Goal: Entertainment & Leisure: Browse casually

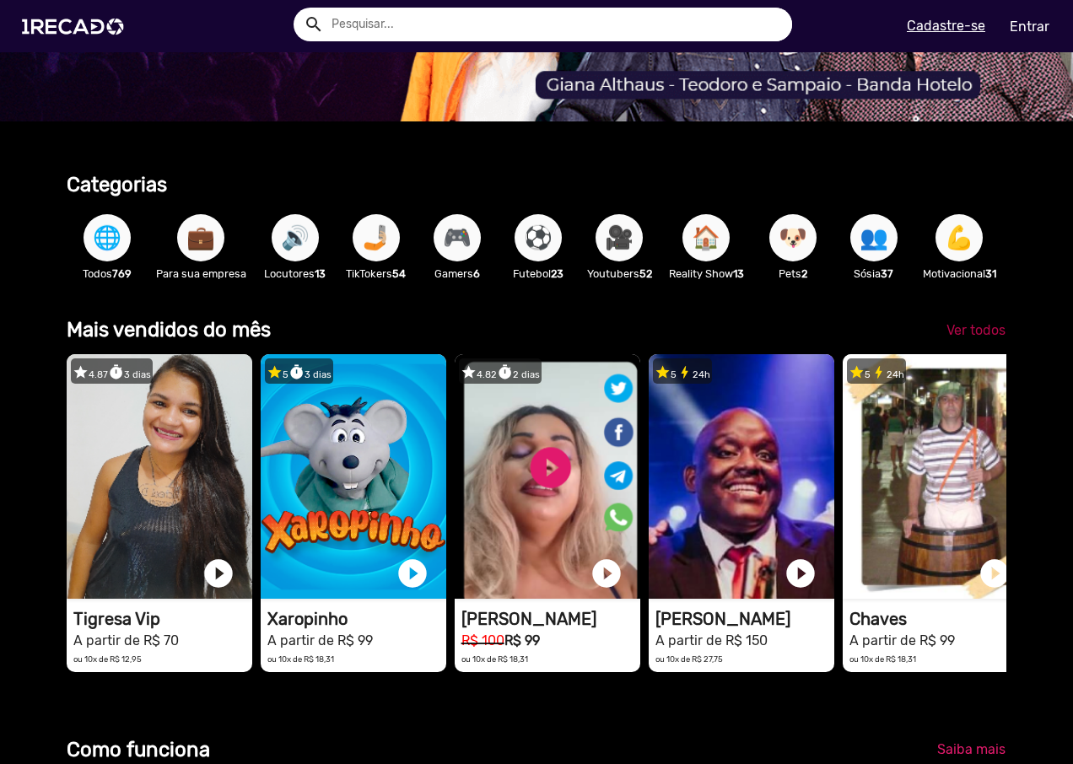
click at [961, 338] on span "Ver todos" at bounding box center [975, 330] width 59 height 16
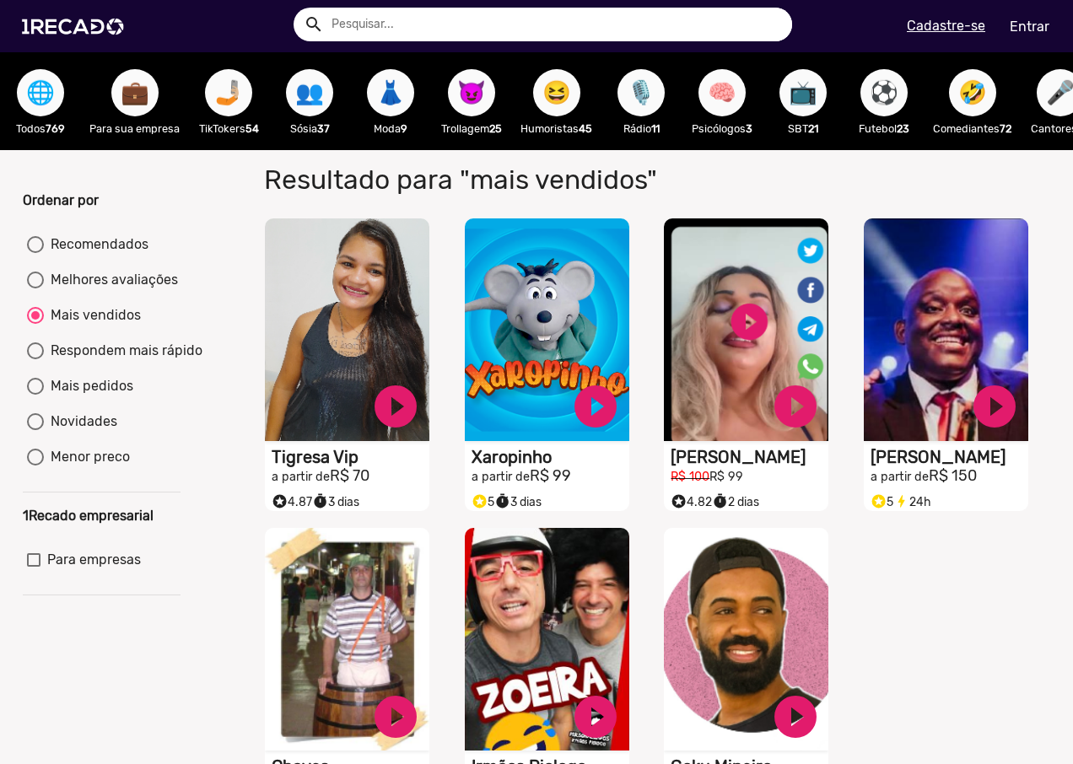
click at [131, 287] on div "Melhores avaliações" at bounding box center [111, 280] width 134 height 20
click at [35, 288] on input "Melhores avaliações" at bounding box center [35, 288] width 1 height 1
radio input "true"
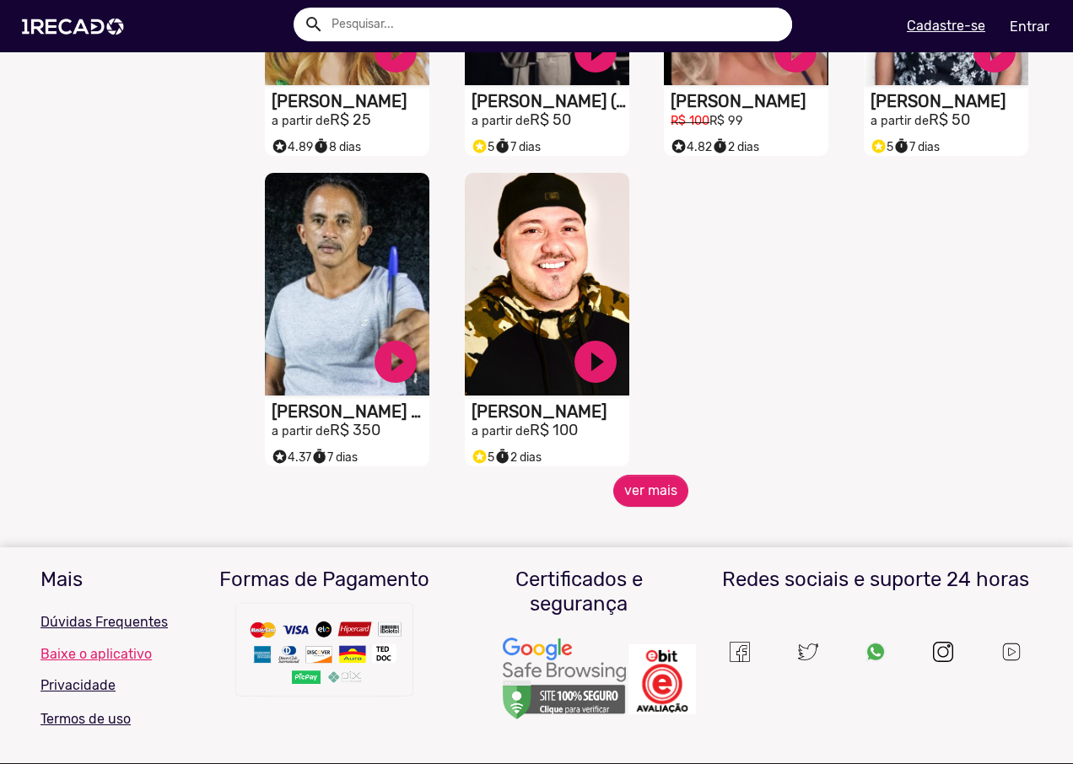
scroll to position [675, 0]
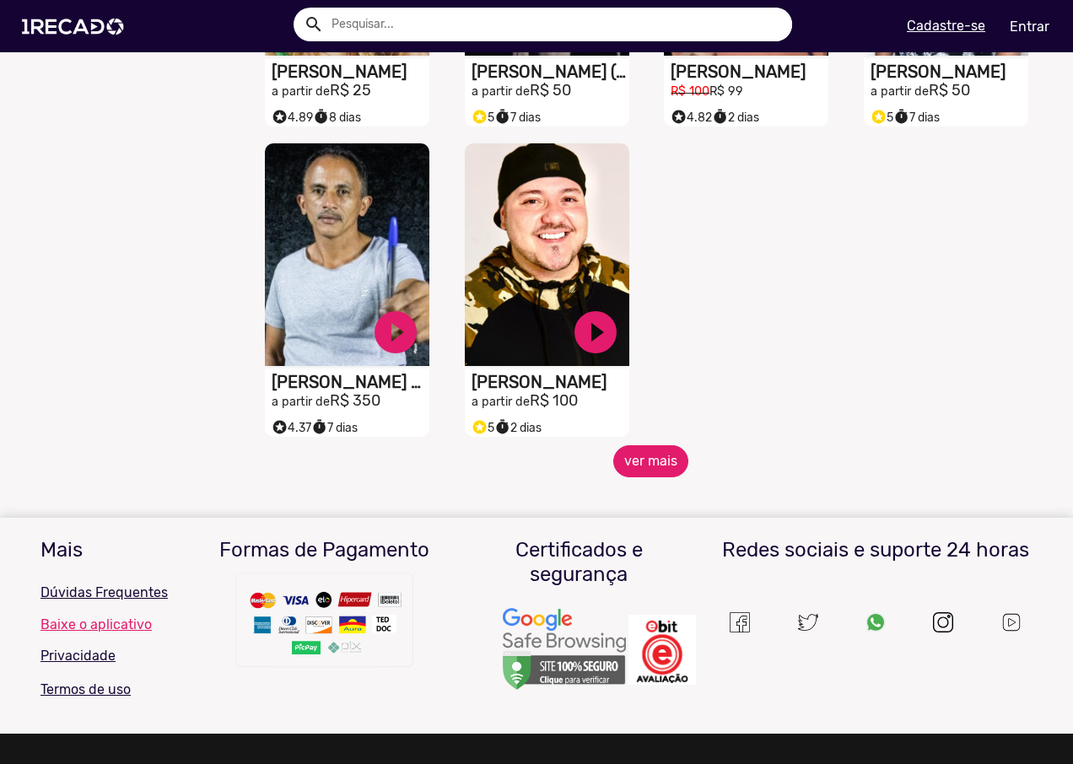
click at [661, 474] on button "ver mais" at bounding box center [650, 461] width 75 height 32
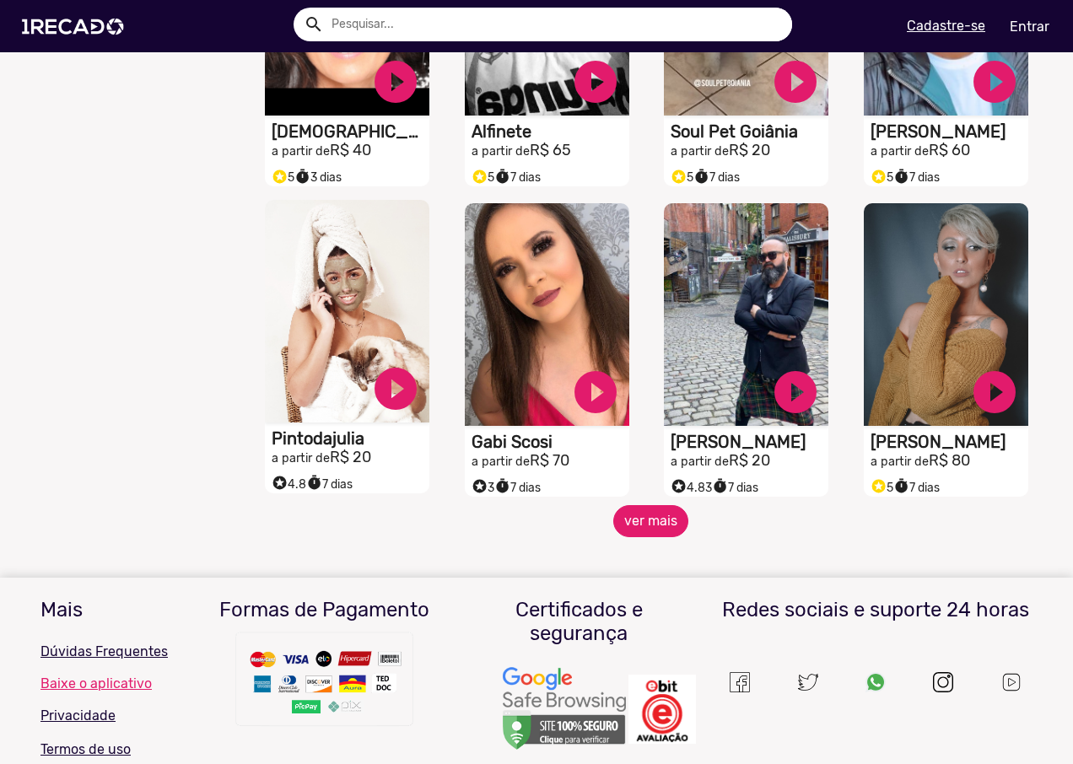
scroll to position [1265, 0]
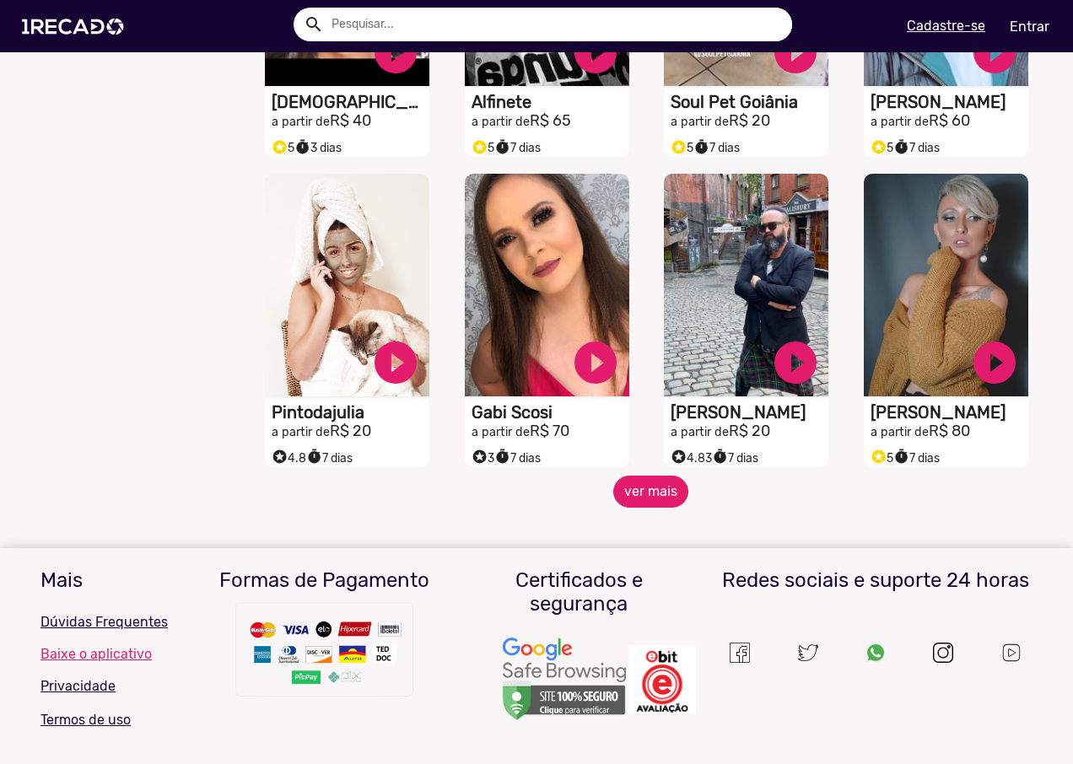
click at [646, 508] on button "ver mais" at bounding box center [650, 492] width 75 height 32
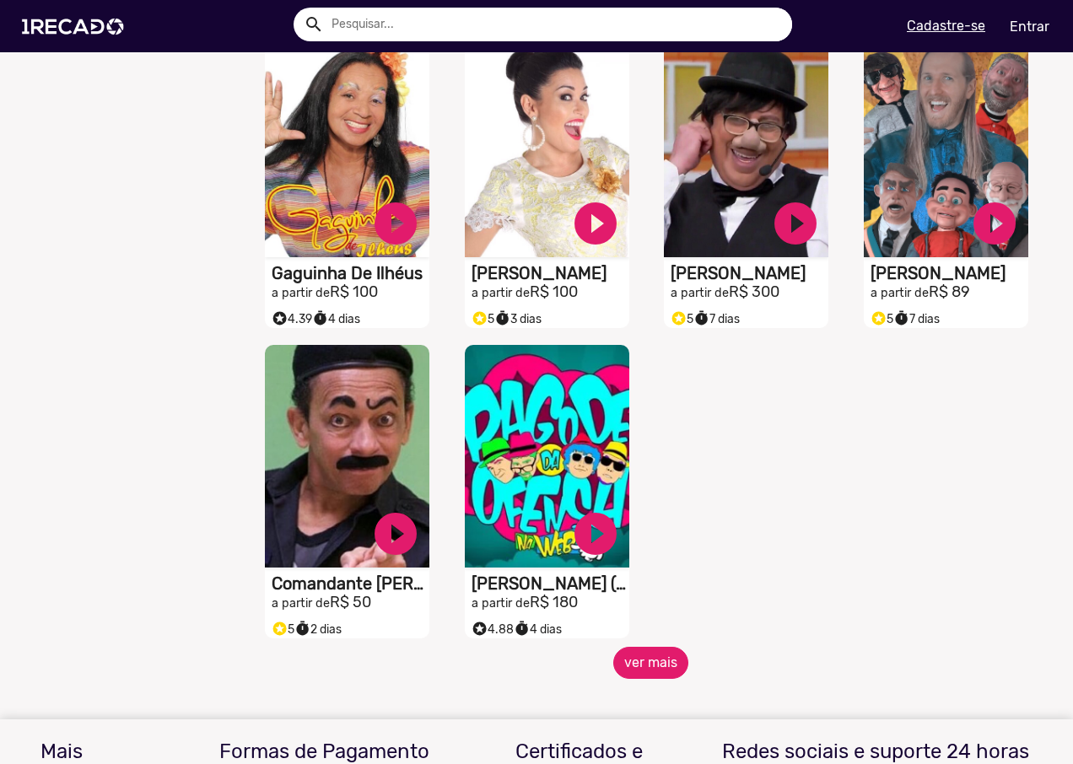
scroll to position [2108, 0]
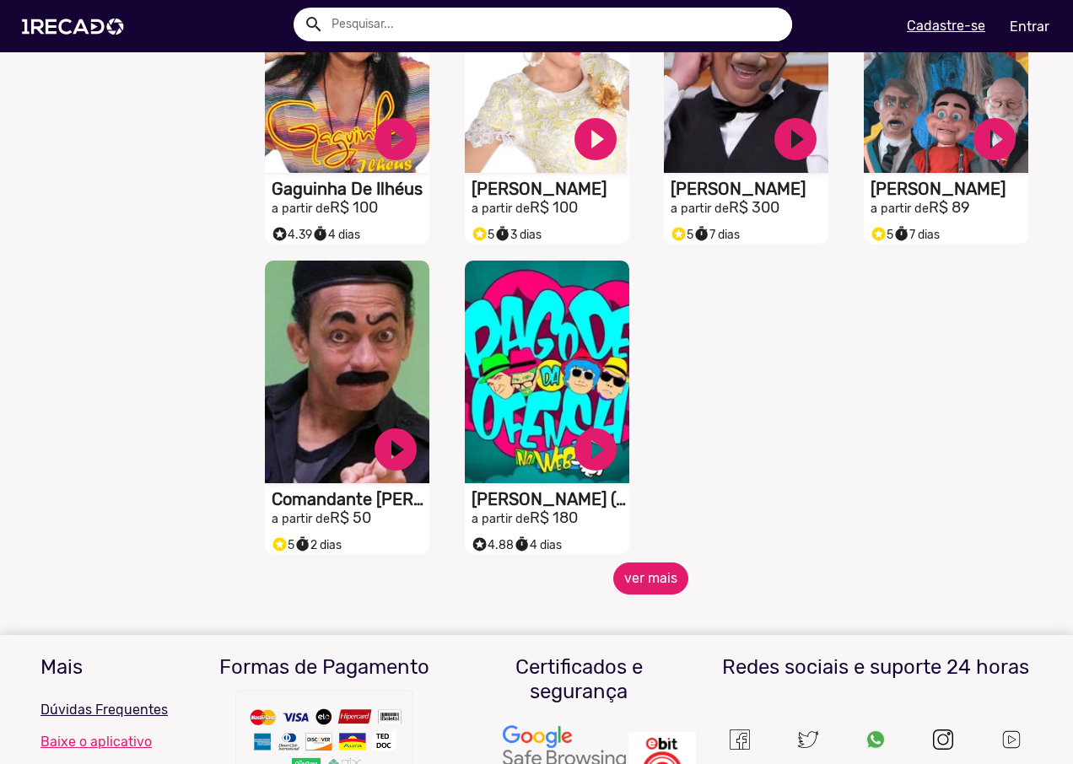
click at [653, 588] on button "ver mais" at bounding box center [650, 579] width 75 height 32
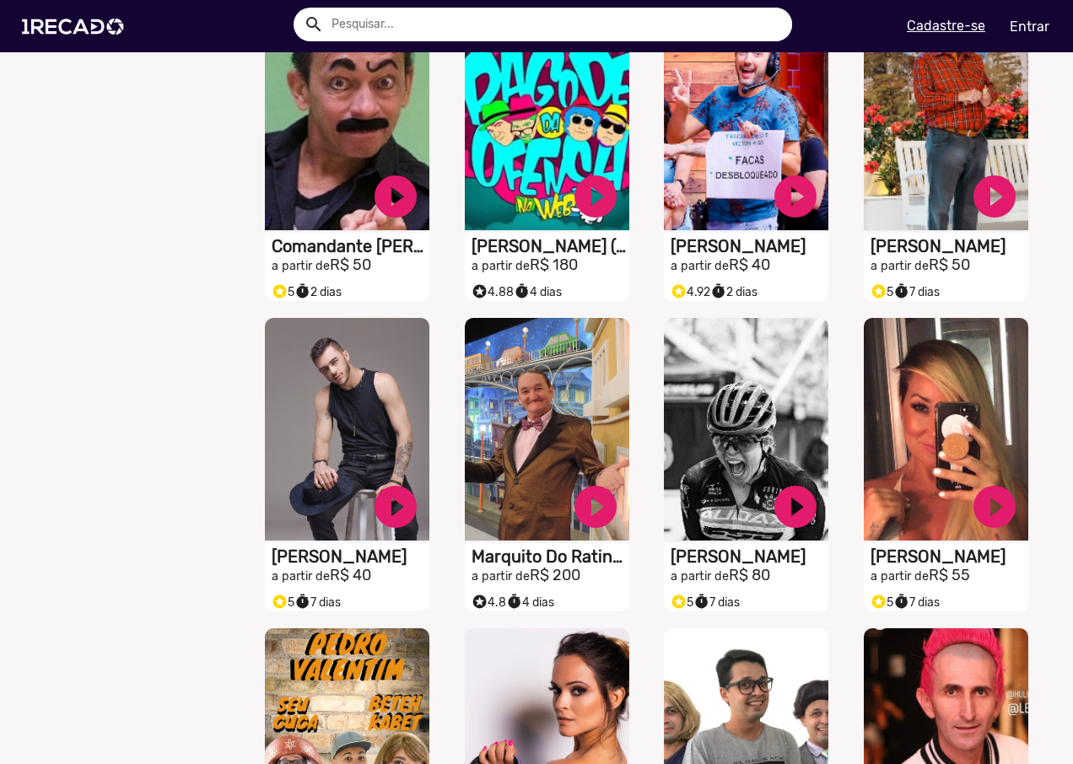
scroll to position [2699, 0]
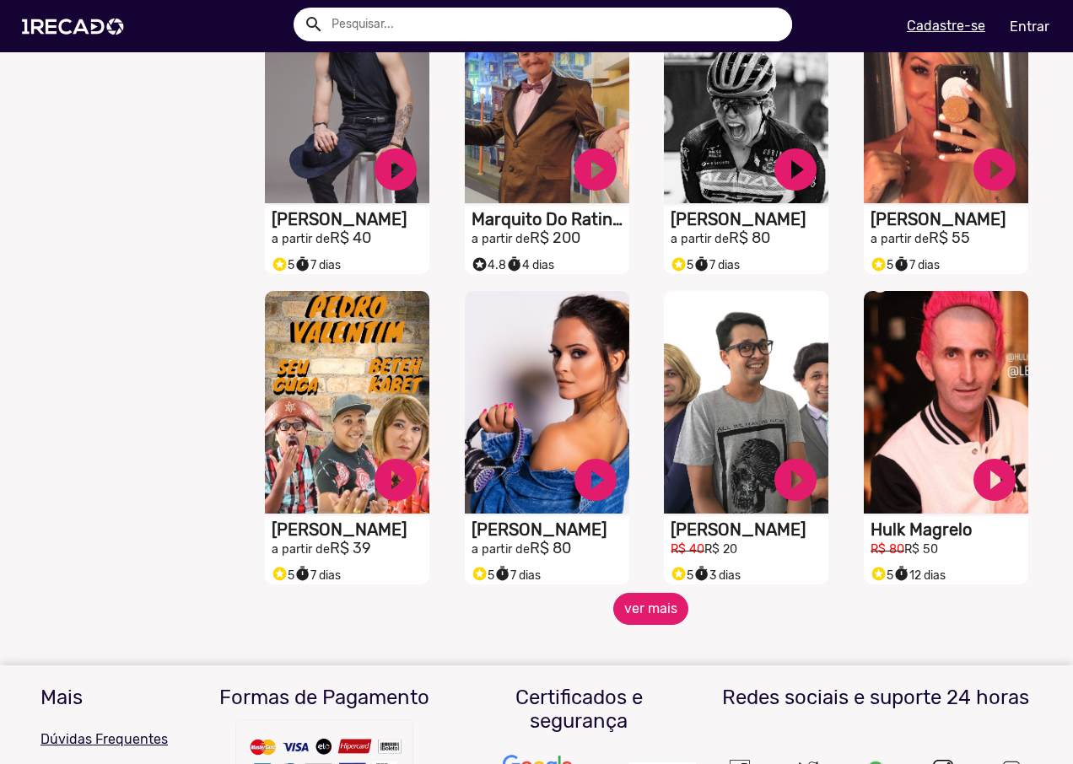
click at [640, 625] on button "ver mais" at bounding box center [650, 609] width 75 height 32
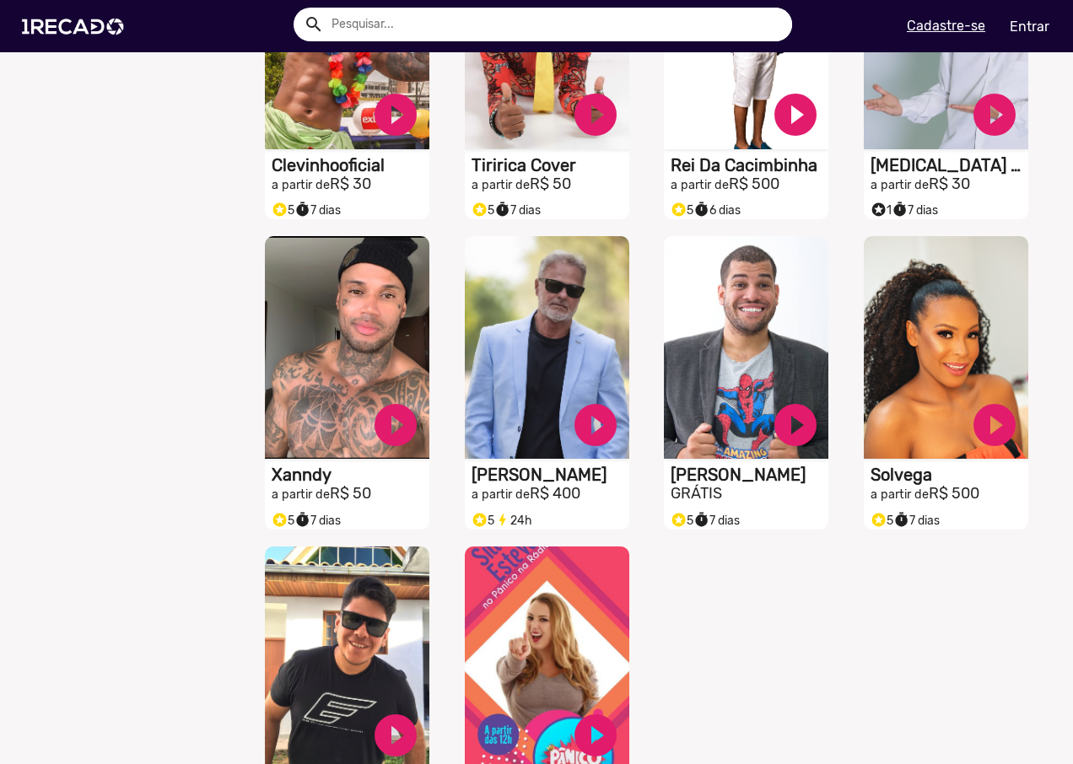
scroll to position [3627, 0]
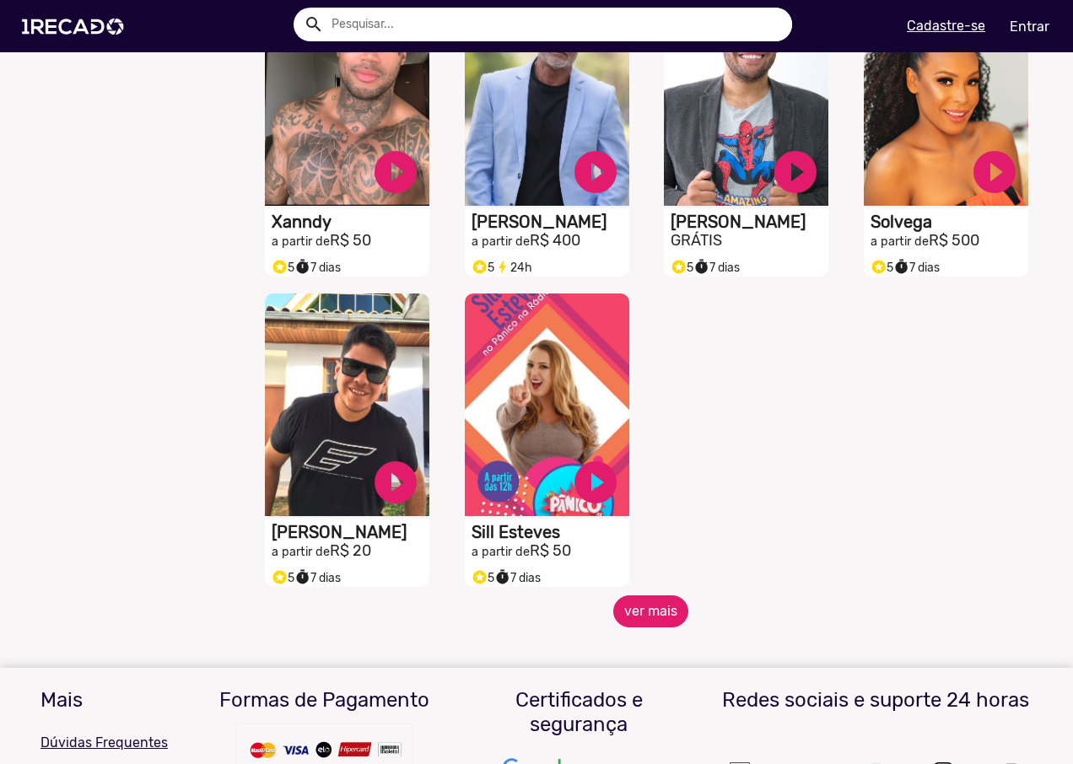
click at [645, 622] on button "ver mais" at bounding box center [650, 611] width 75 height 32
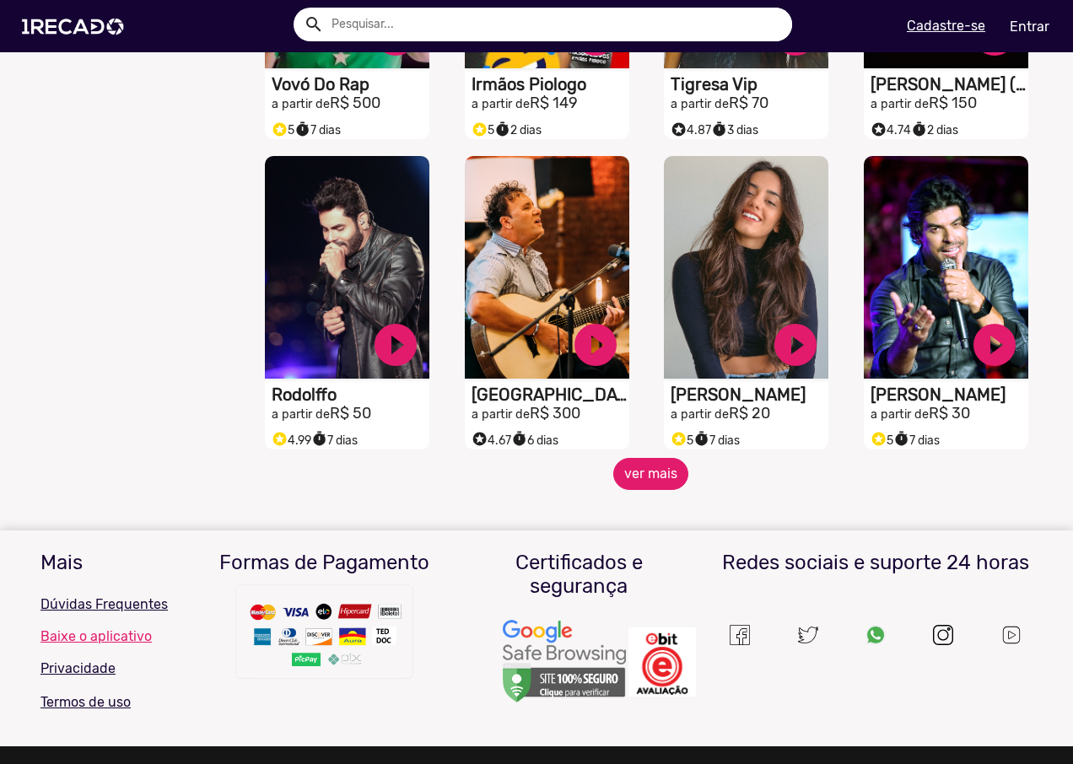
scroll to position [4470, 0]
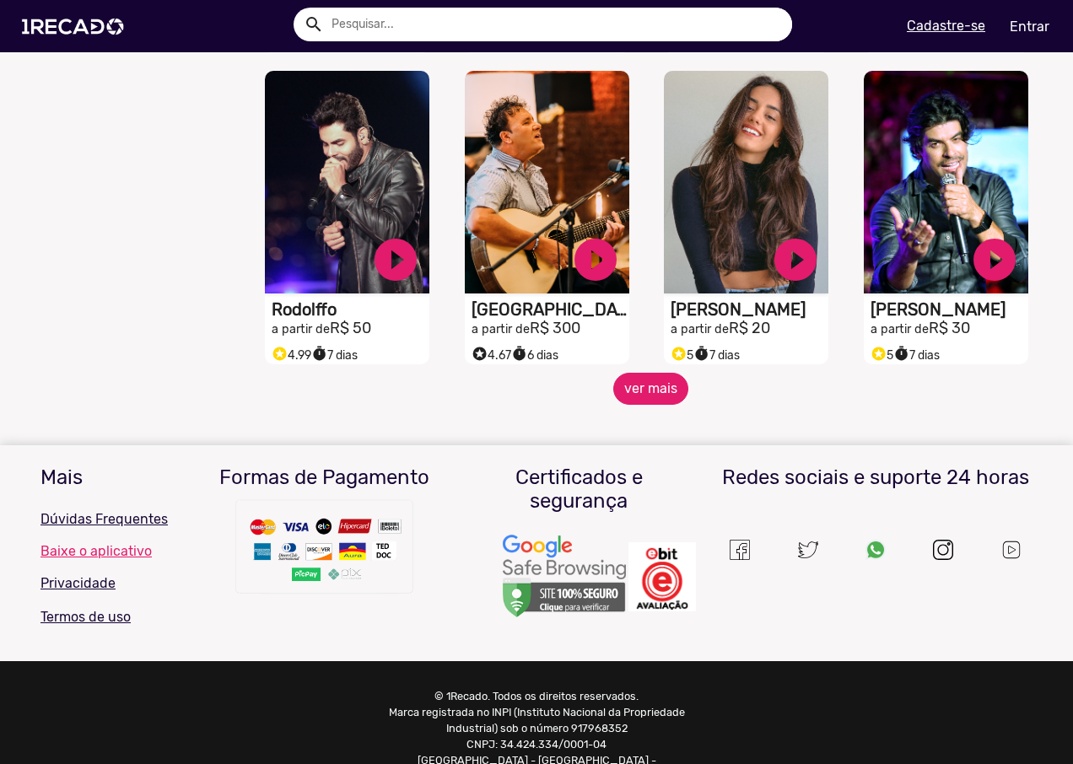
click at [655, 400] on button "ver mais" at bounding box center [650, 389] width 75 height 32
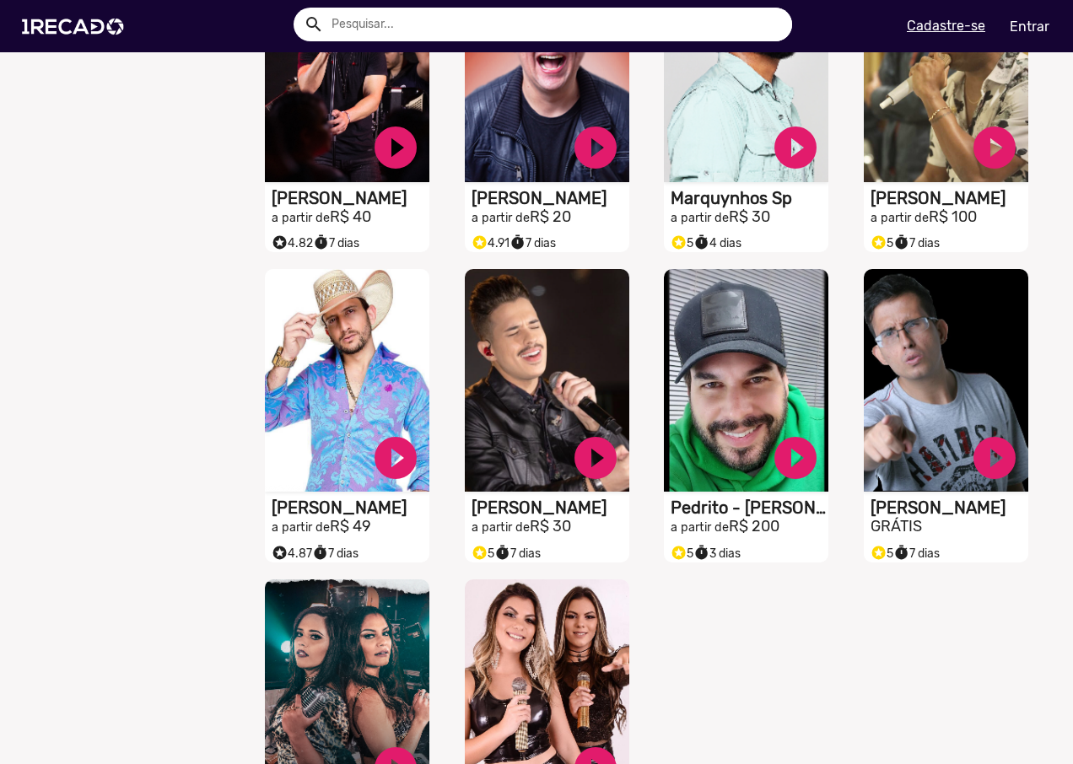
scroll to position [5145, 0]
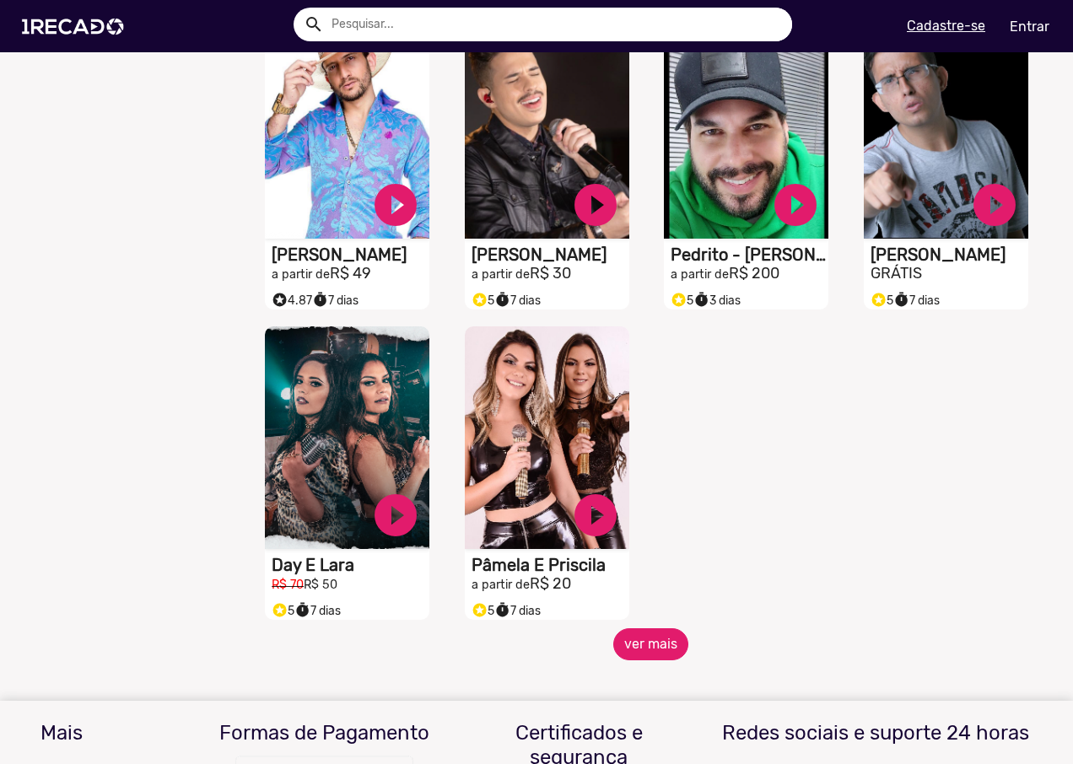
click at [655, 653] on button "ver mais" at bounding box center [650, 644] width 75 height 32
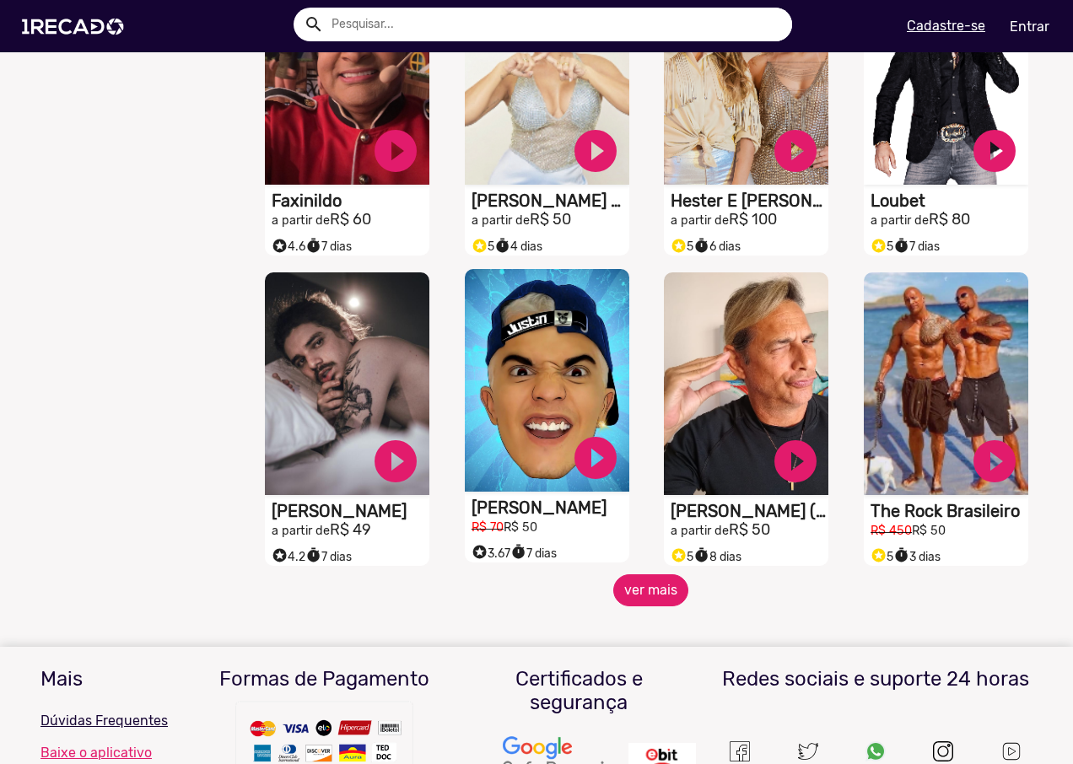
scroll to position [5988, 0]
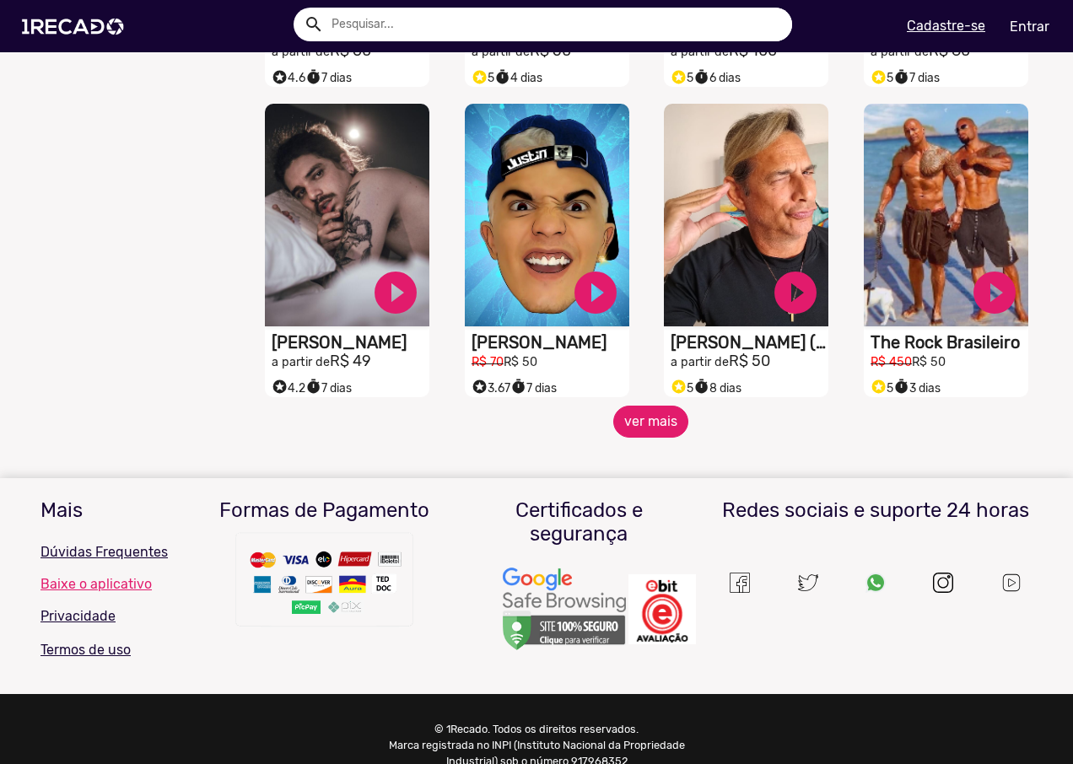
click at [654, 438] on button "ver mais" at bounding box center [650, 422] width 75 height 32
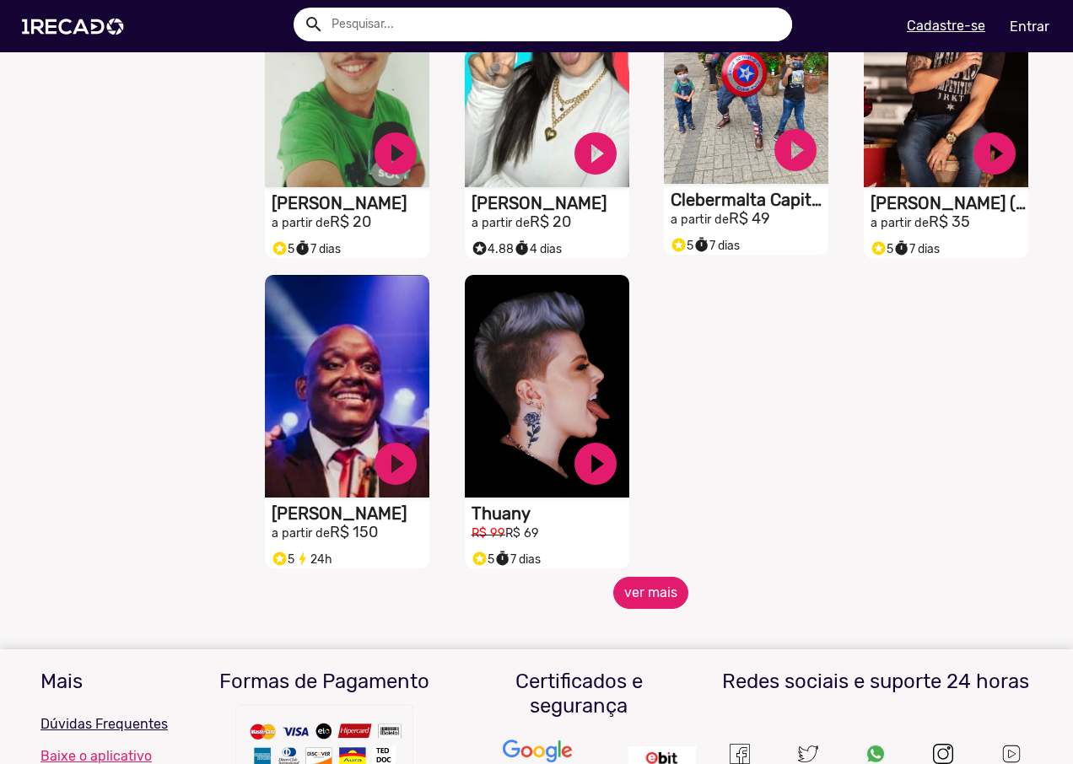
scroll to position [6831, 0]
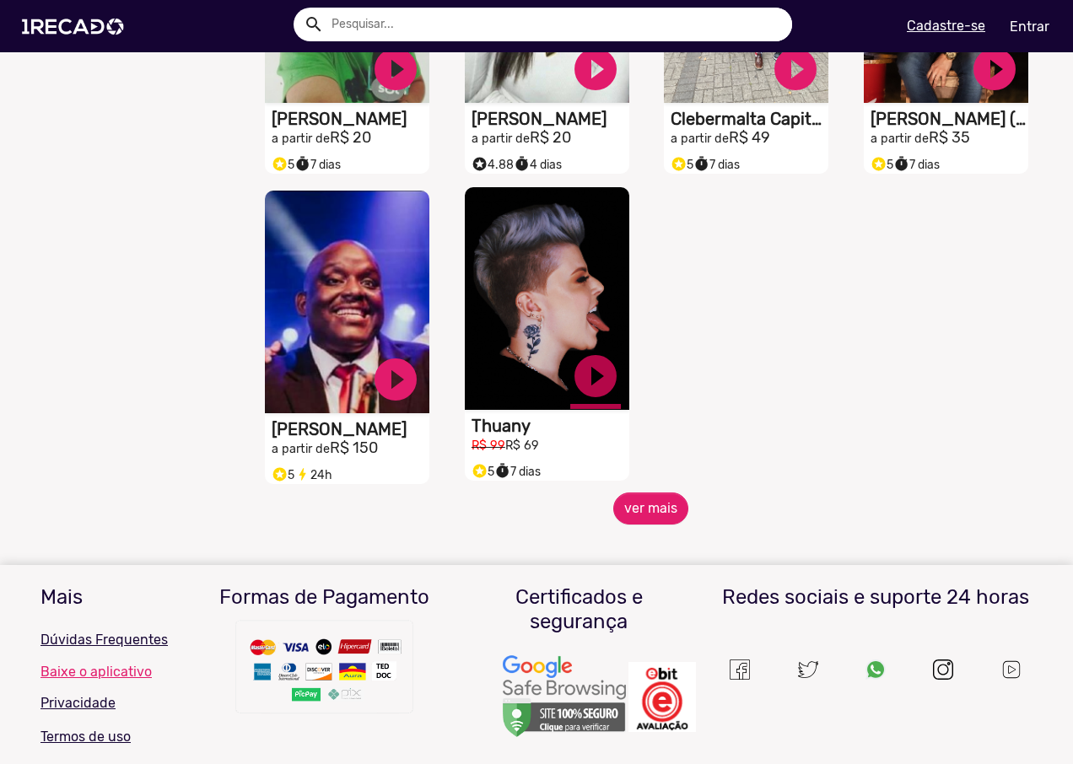
click at [590, 373] on link "play_circle_filled" at bounding box center [595, 376] width 51 height 51
click at [590, 390] on link "pause_circle" at bounding box center [595, 376] width 51 height 51
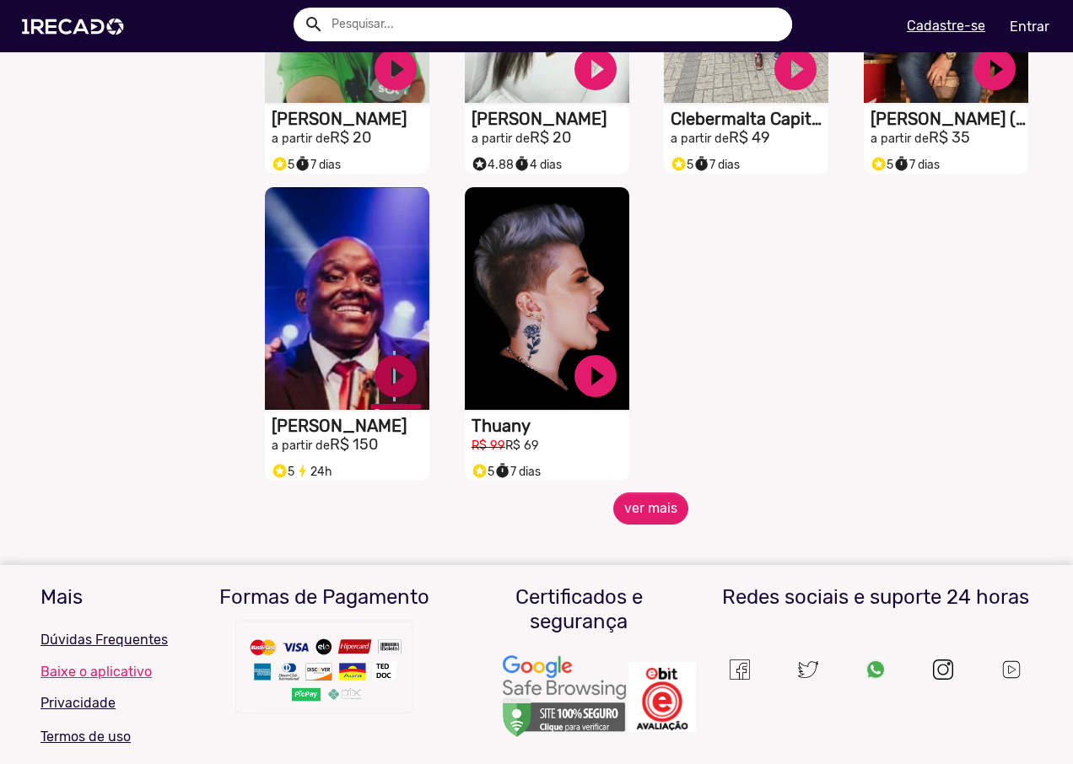
click at [388, 395] on link "play_circle_filled" at bounding box center [395, 376] width 51 height 51
click at [399, 395] on link "pause_circle" at bounding box center [395, 376] width 51 height 51
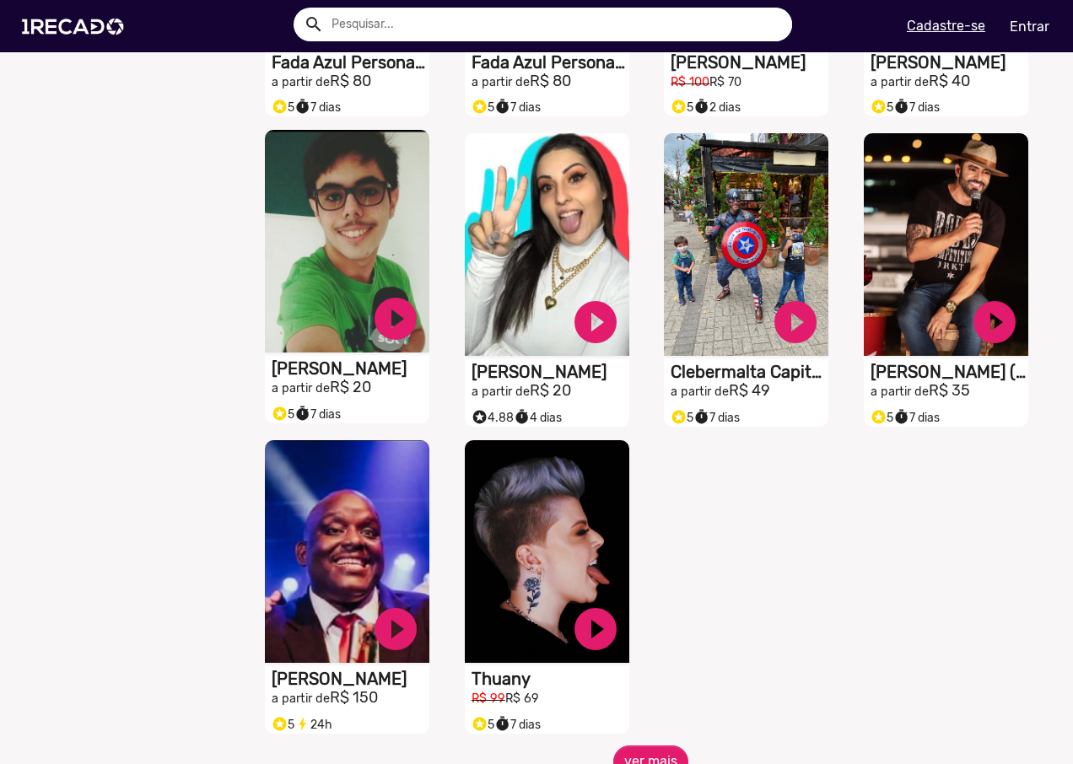
scroll to position [6494, 0]
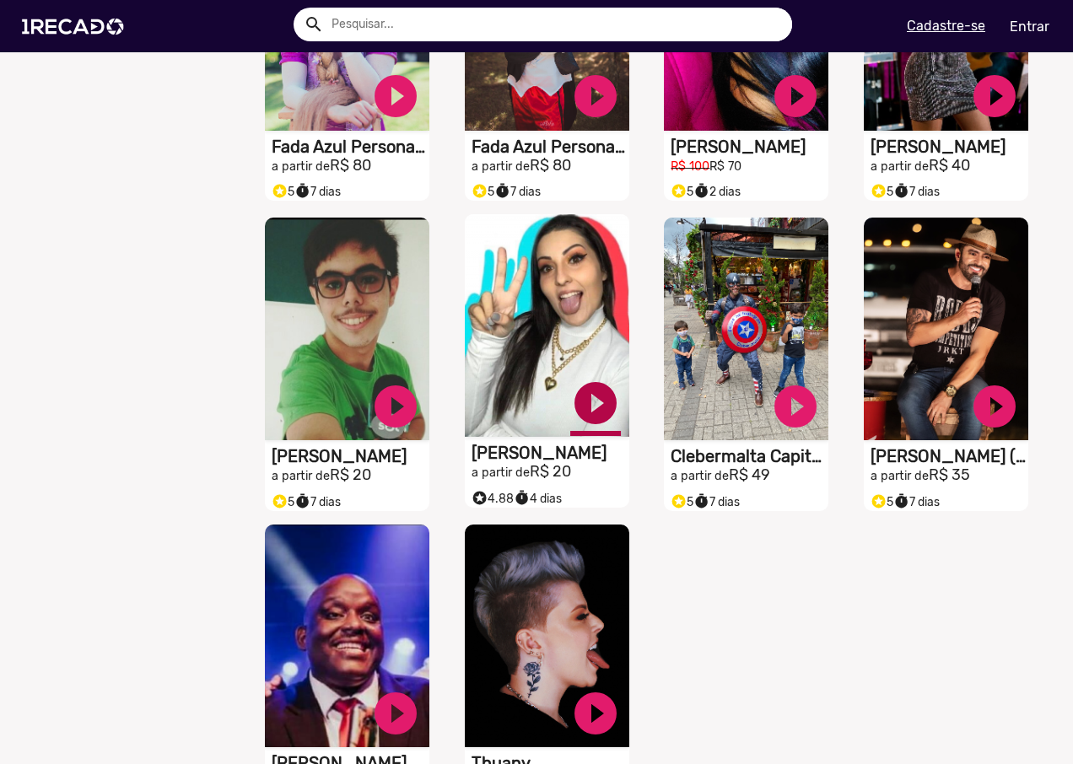
click at [590, 414] on link "play_circle_filled" at bounding box center [595, 403] width 51 height 51
click at [596, 417] on link "pause_circle" at bounding box center [595, 403] width 51 height 51
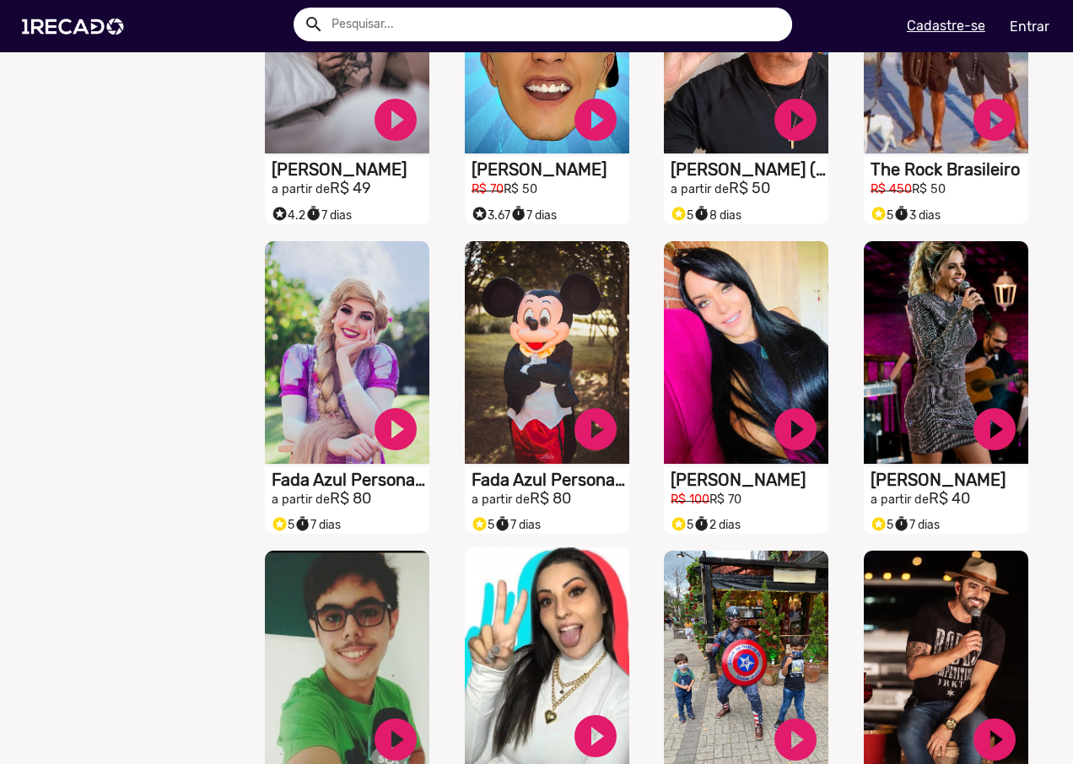
scroll to position [6157, 0]
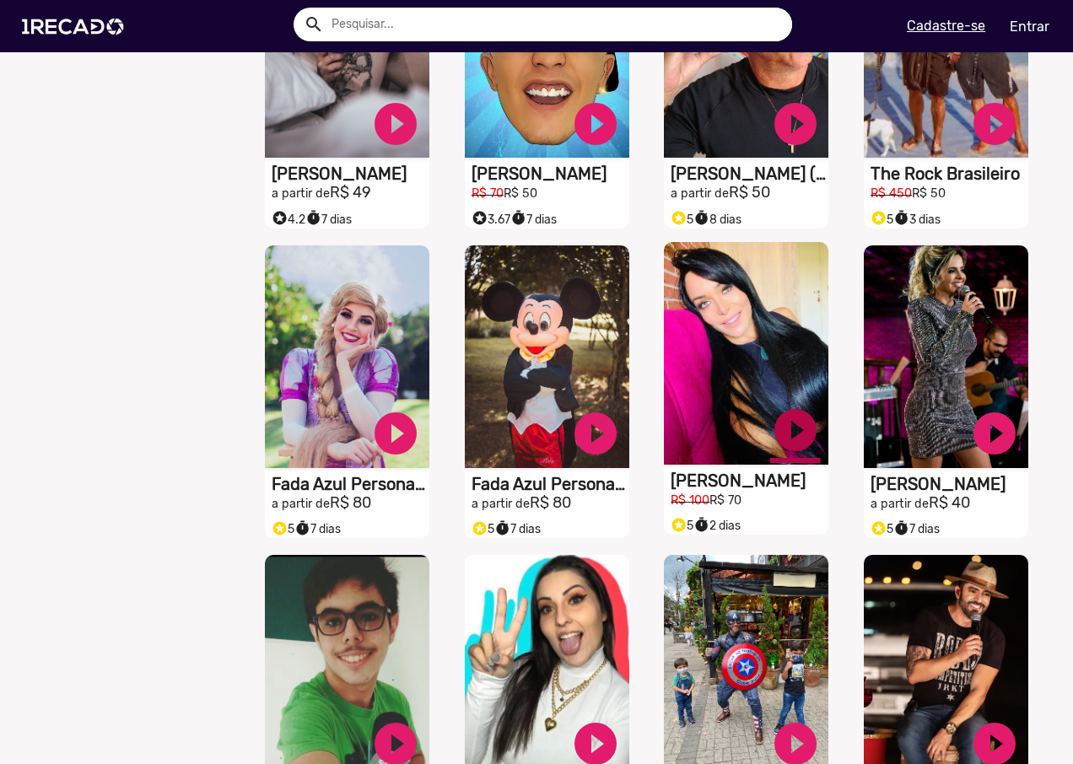
click at [787, 439] on link "play_circle_filled" at bounding box center [795, 430] width 51 height 51
click at [796, 439] on link "pause_circle" at bounding box center [795, 430] width 51 height 51
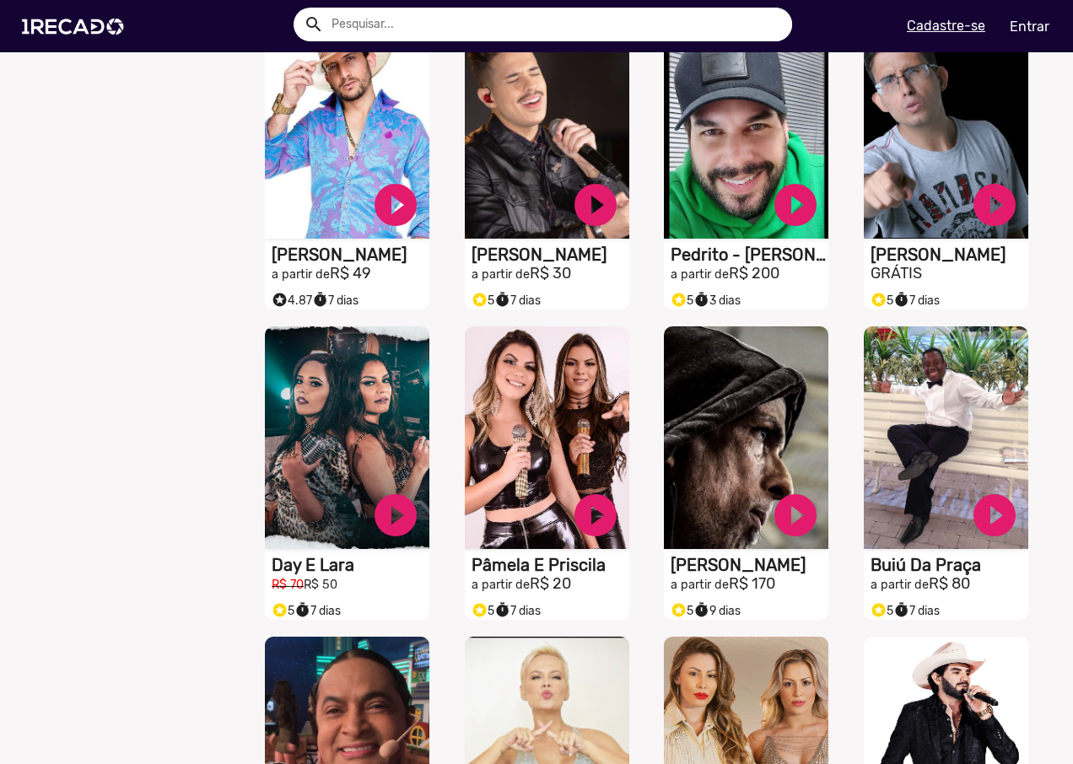
scroll to position [4976, 0]
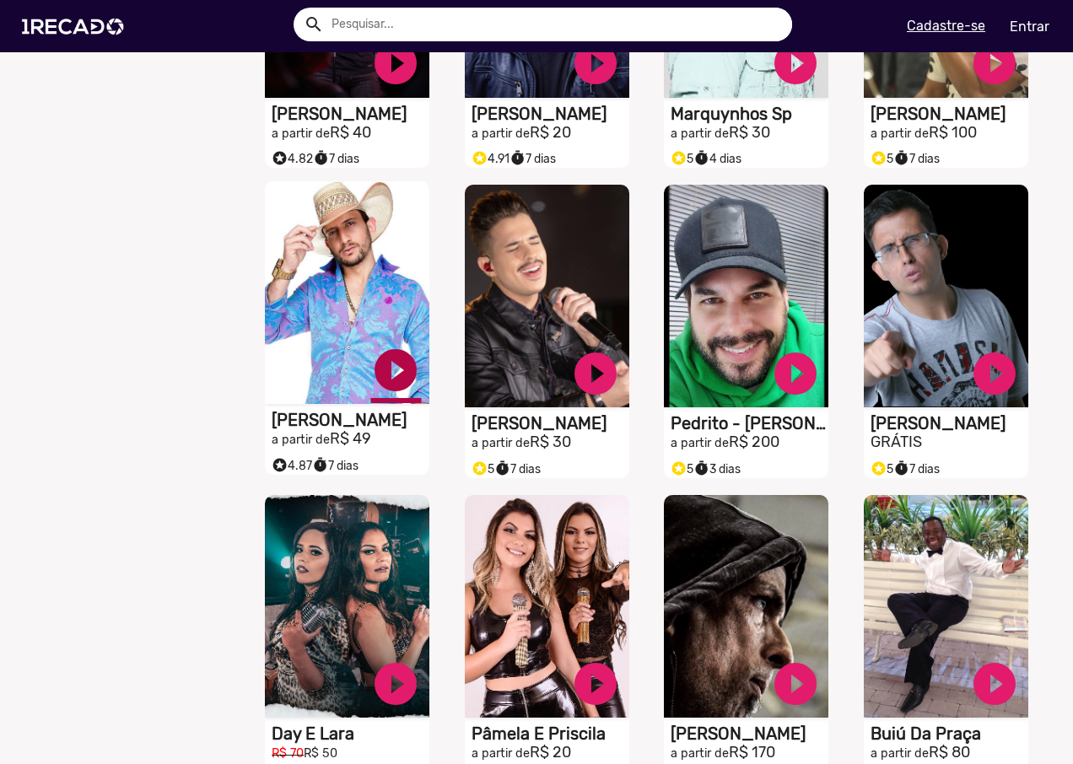
click at [396, 376] on link "play_circle_filled" at bounding box center [395, 370] width 51 height 51
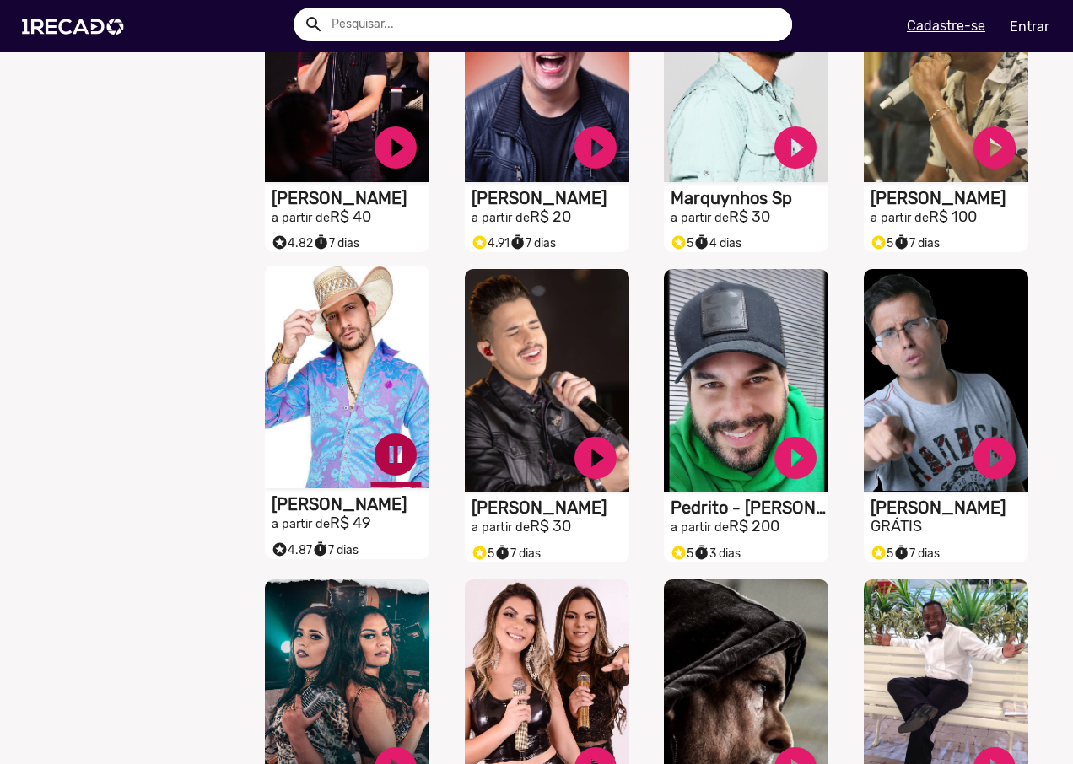
click at [393, 458] on link "pause_circle" at bounding box center [395, 454] width 51 height 51
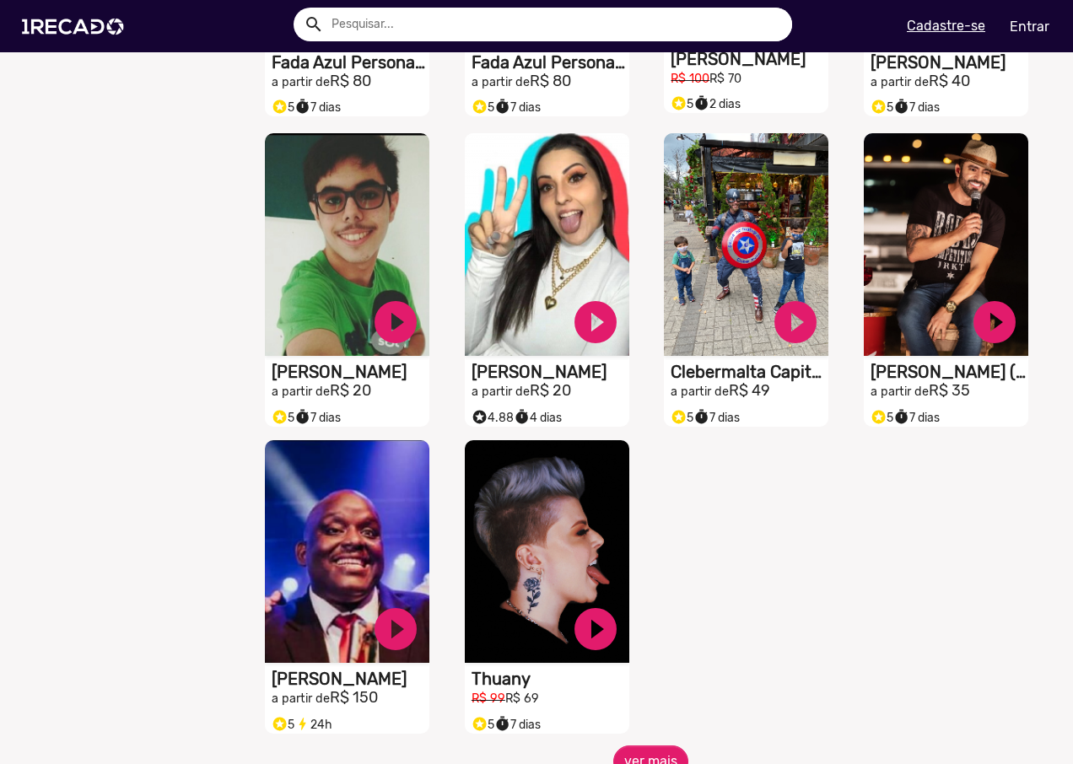
scroll to position [6996, 0]
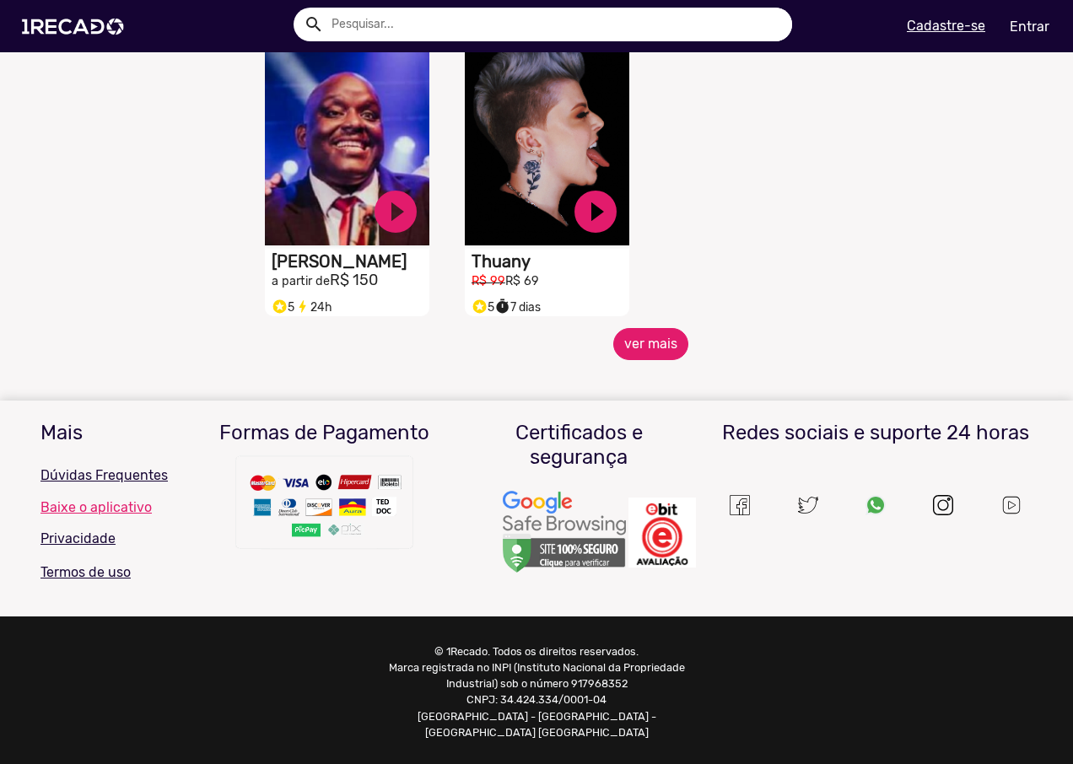
click at [641, 355] on button "ver mais" at bounding box center [650, 344] width 75 height 32
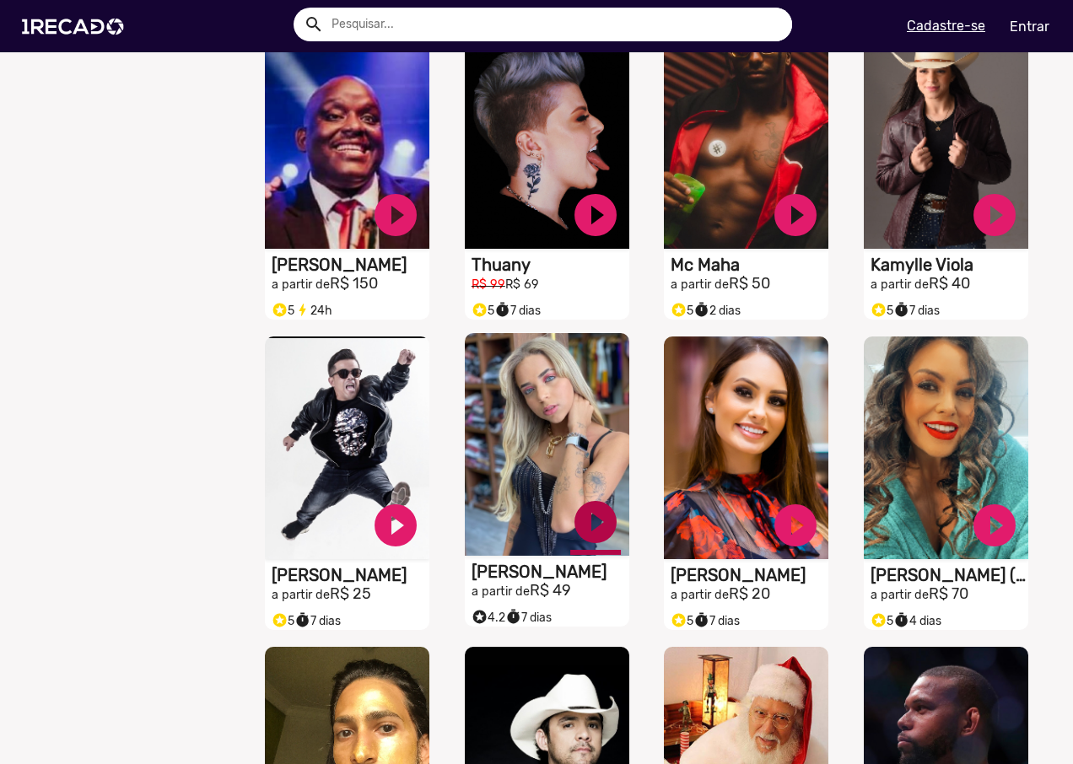
click at [590, 526] on link "play_circle_filled" at bounding box center [595, 522] width 51 height 51
click at [475, 544] on video "S1RECADO vídeos dedicados para fãs e empresas" at bounding box center [547, 444] width 164 height 223
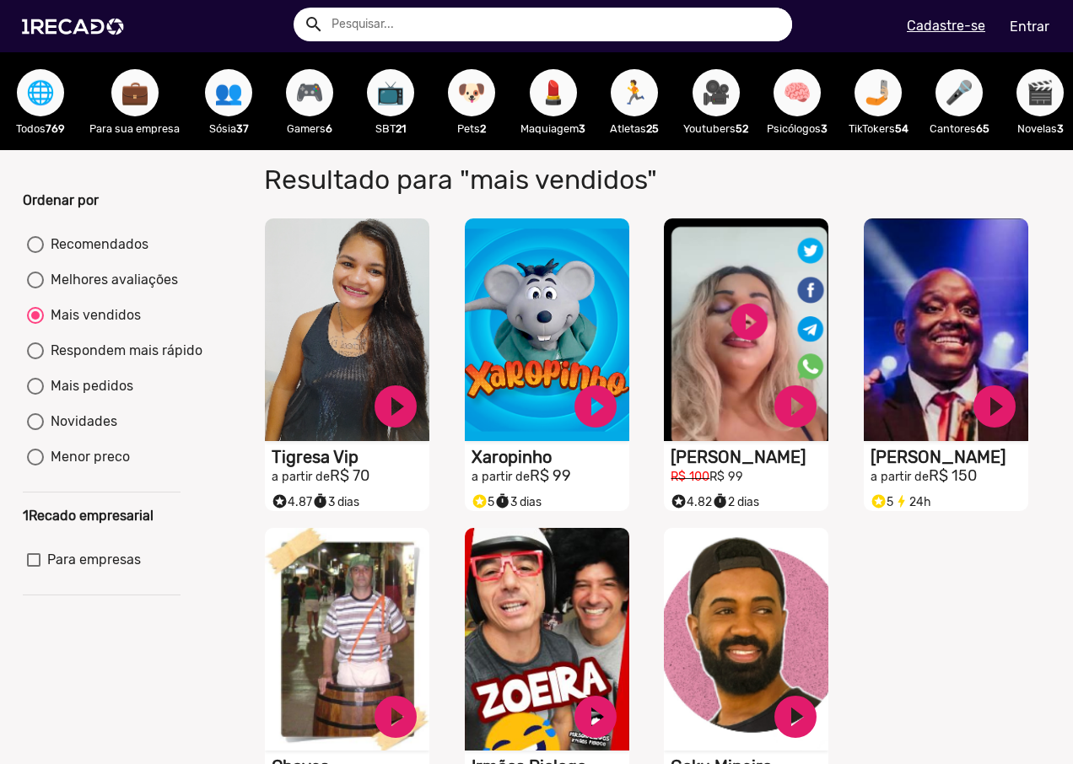
click at [51, 110] on span "🌐" at bounding box center [40, 92] width 29 height 47
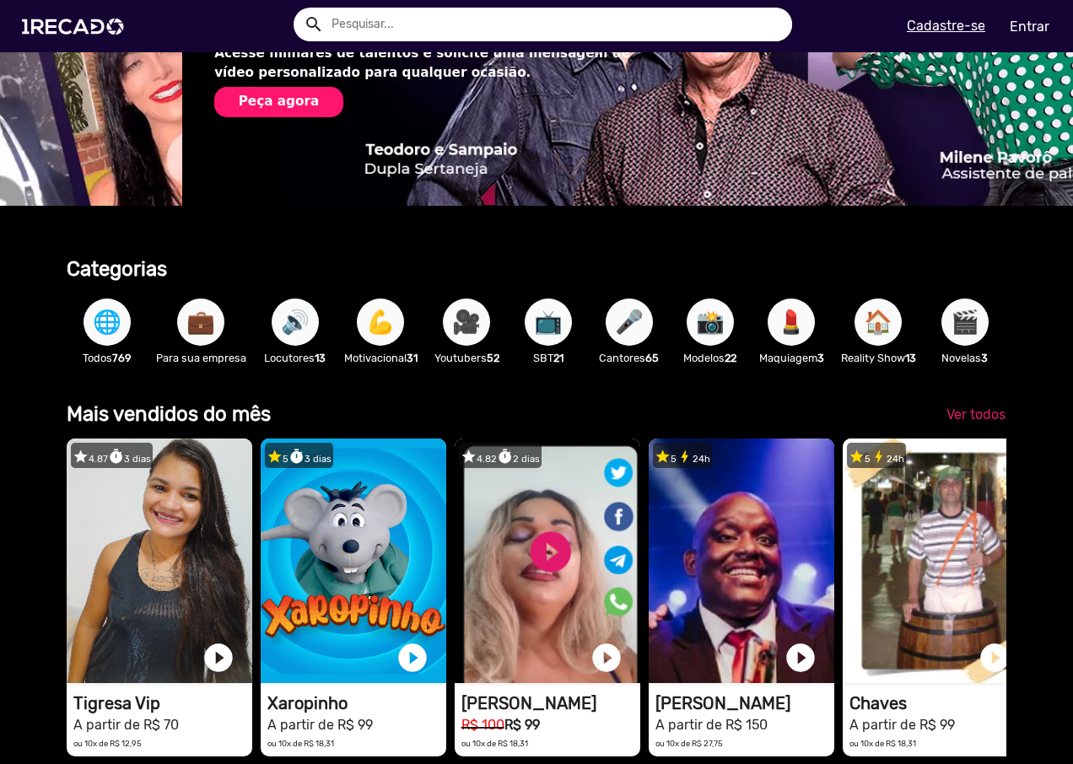
scroll to position [759, 0]
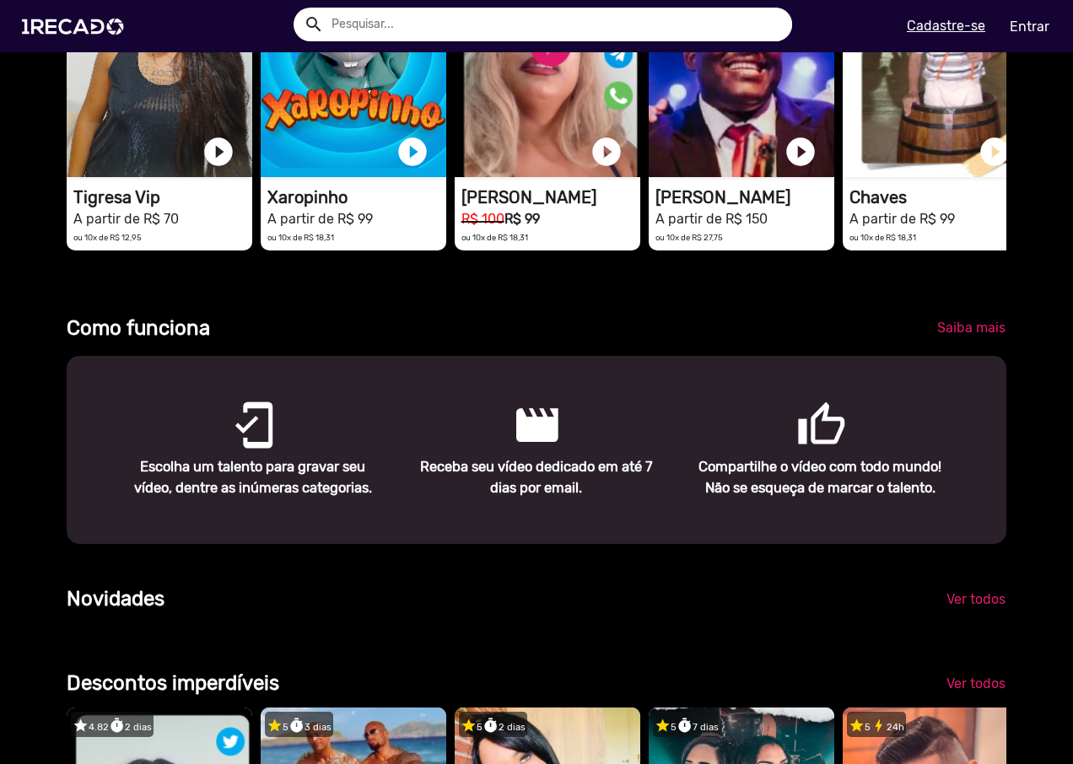
click at [981, 250] on mat-card "star 5 bolt 24h 1RECADO vídeos dedicados para fãs e empresas play_circle_filled…" at bounding box center [936, 92] width 186 height 318
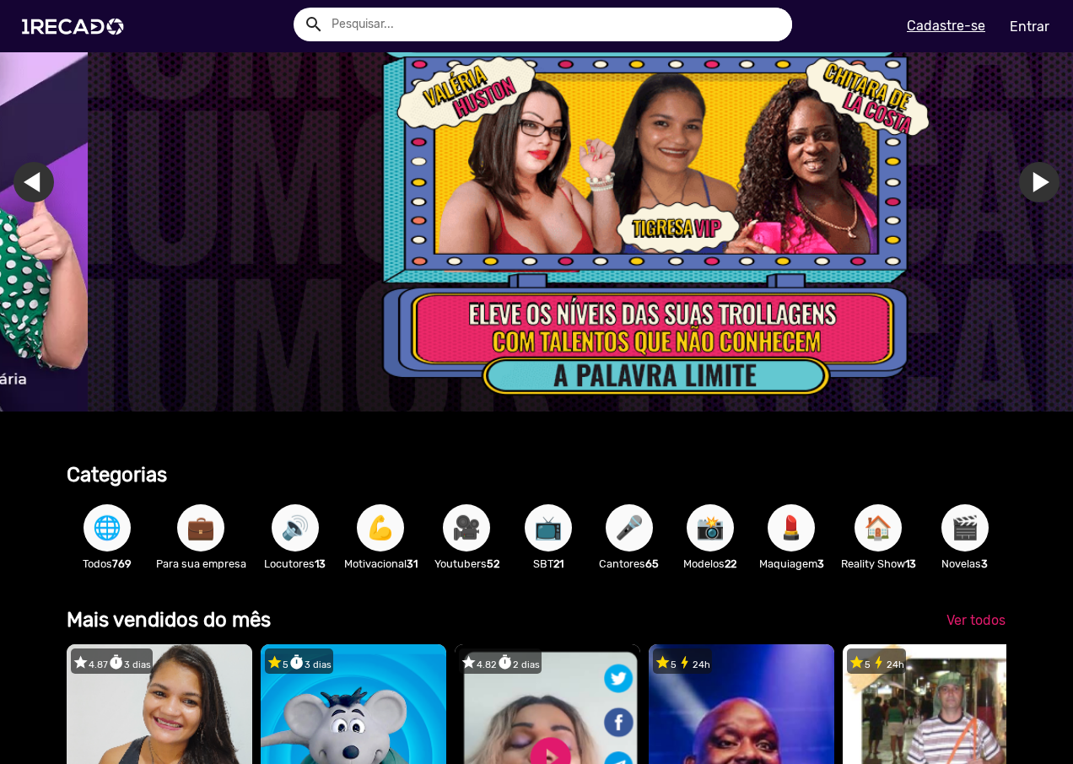
scroll to position [0, 3180]
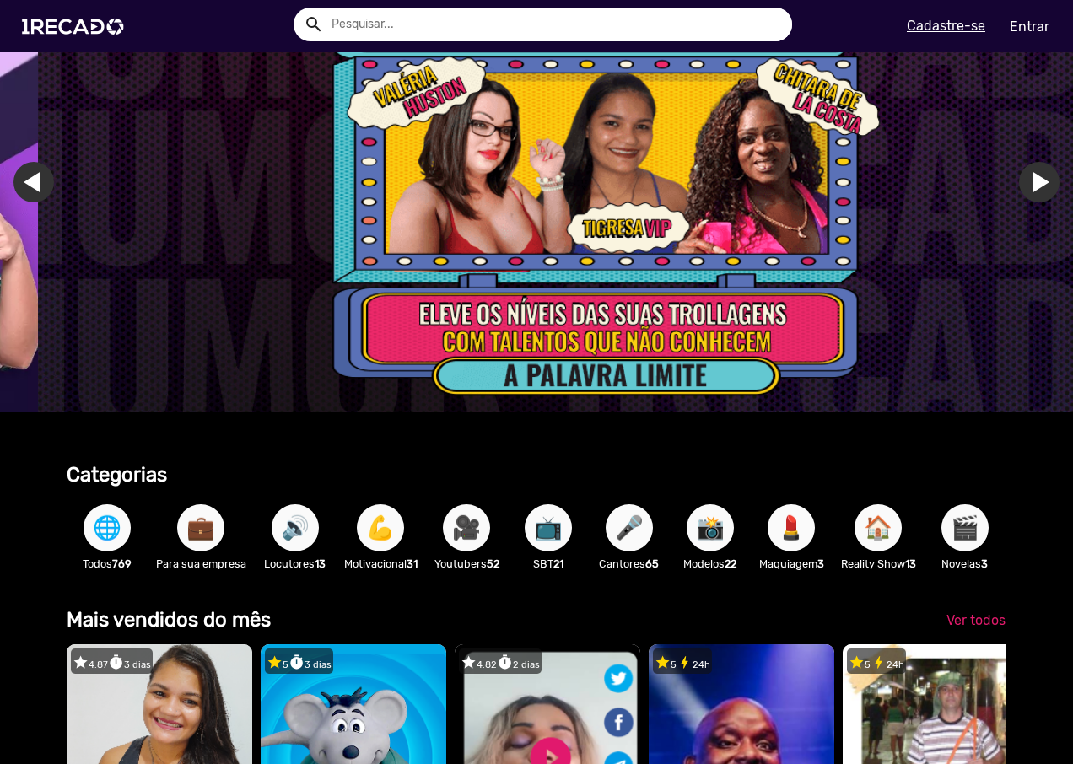
click at [721, 533] on span "📸" at bounding box center [710, 527] width 29 height 47
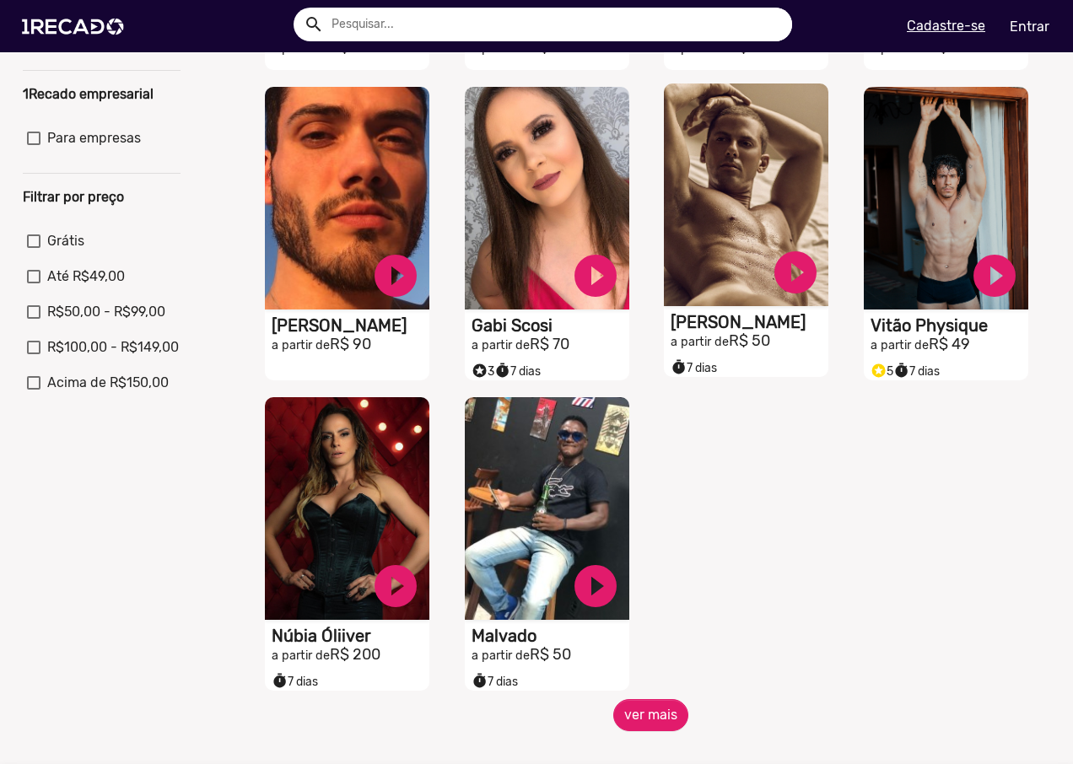
drag, startPoint x: 781, startPoint y: 279, endPoint x: 778, endPoint y: 237, distance: 42.2
click at [778, 252] on div "S1RECADO vídeos dedicados para fãs e empresas play_circle_filled [PERSON_NAME] …" at bounding box center [746, 216] width 164 height 267
click at [789, 272] on link "play_circle_filled" at bounding box center [795, 272] width 51 height 51
click at [788, 272] on link "pause_circle" at bounding box center [795, 272] width 51 height 51
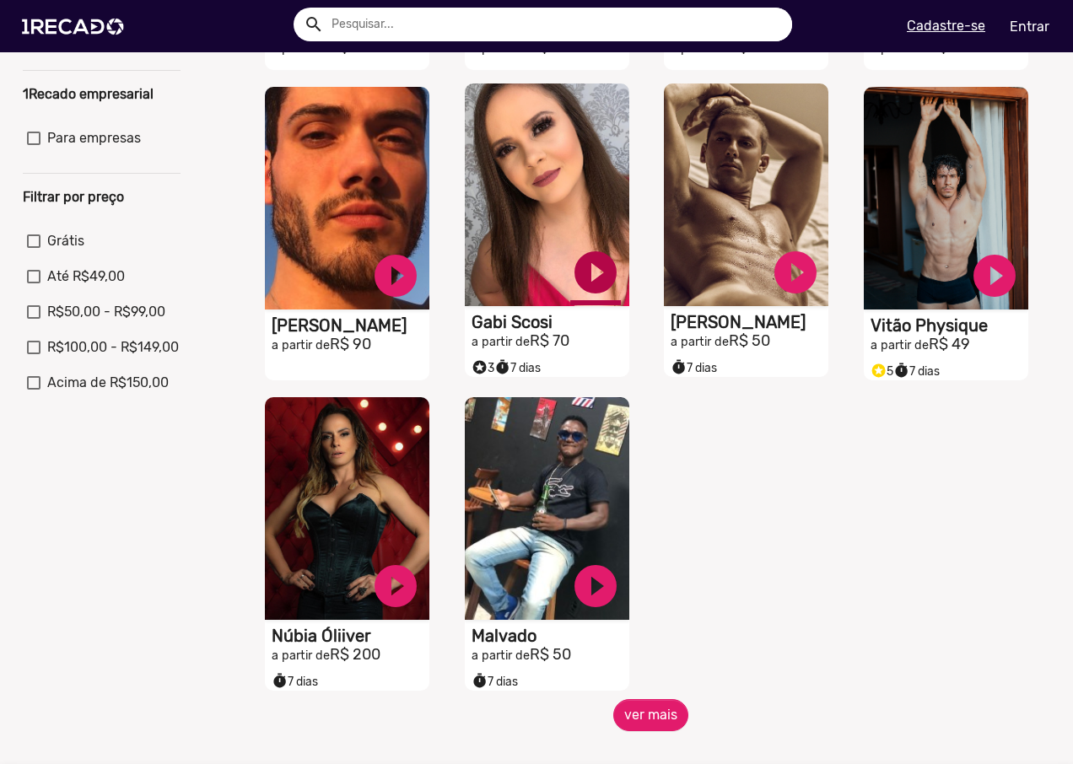
click at [589, 274] on link "play_circle_filled" at bounding box center [595, 272] width 51 height 51
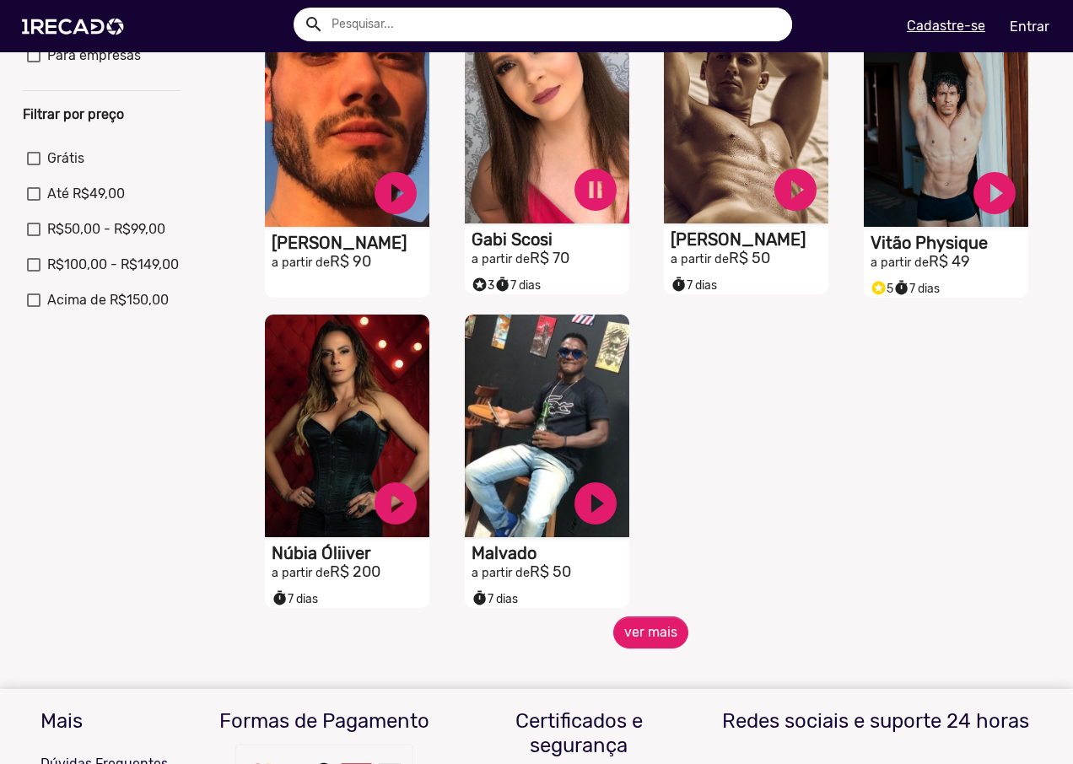
scroll to position [422, 0]
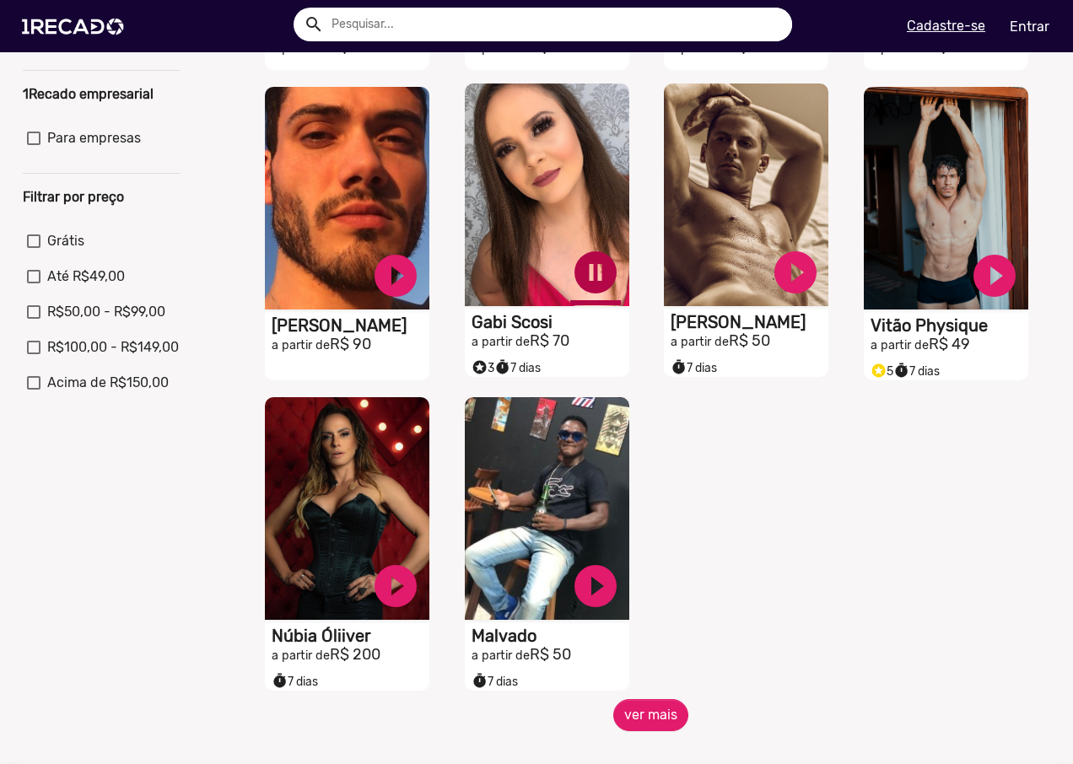
click at [590, 280] on link "pause_circle" at bounding box center [595, 272] width 51 height 51
click at [672, 716] on button "ver mais" at bounding box center [650, 715] width 75 height 32
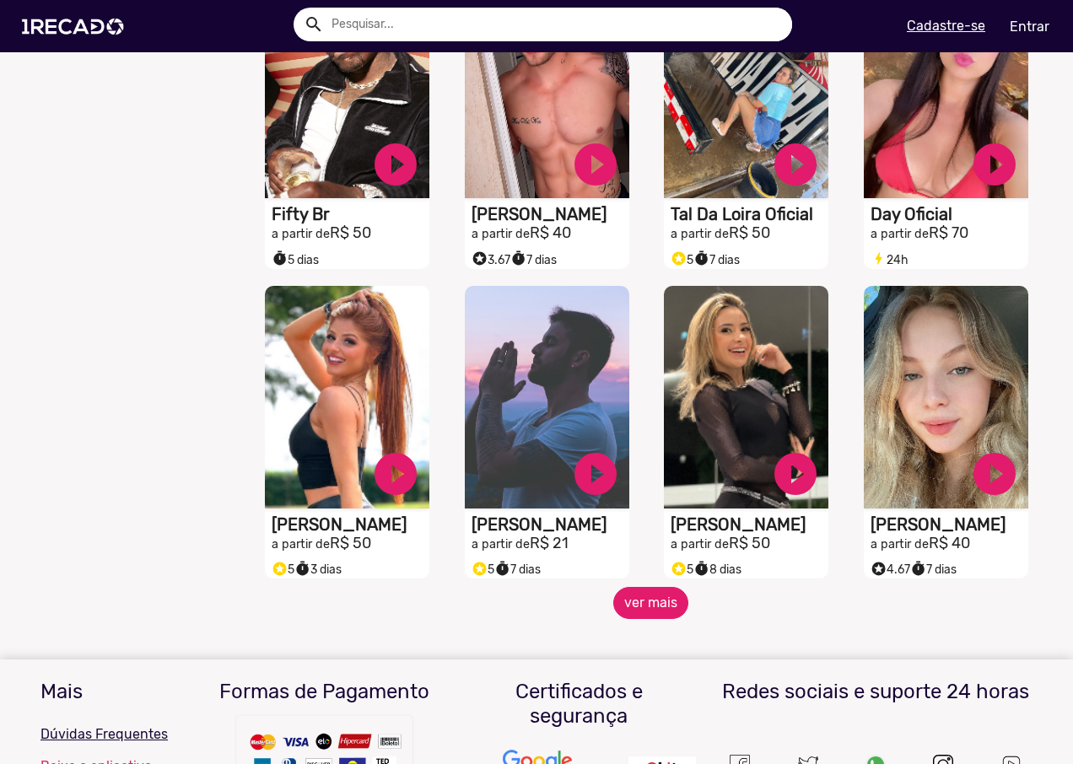
scroll to position [1181, 0]
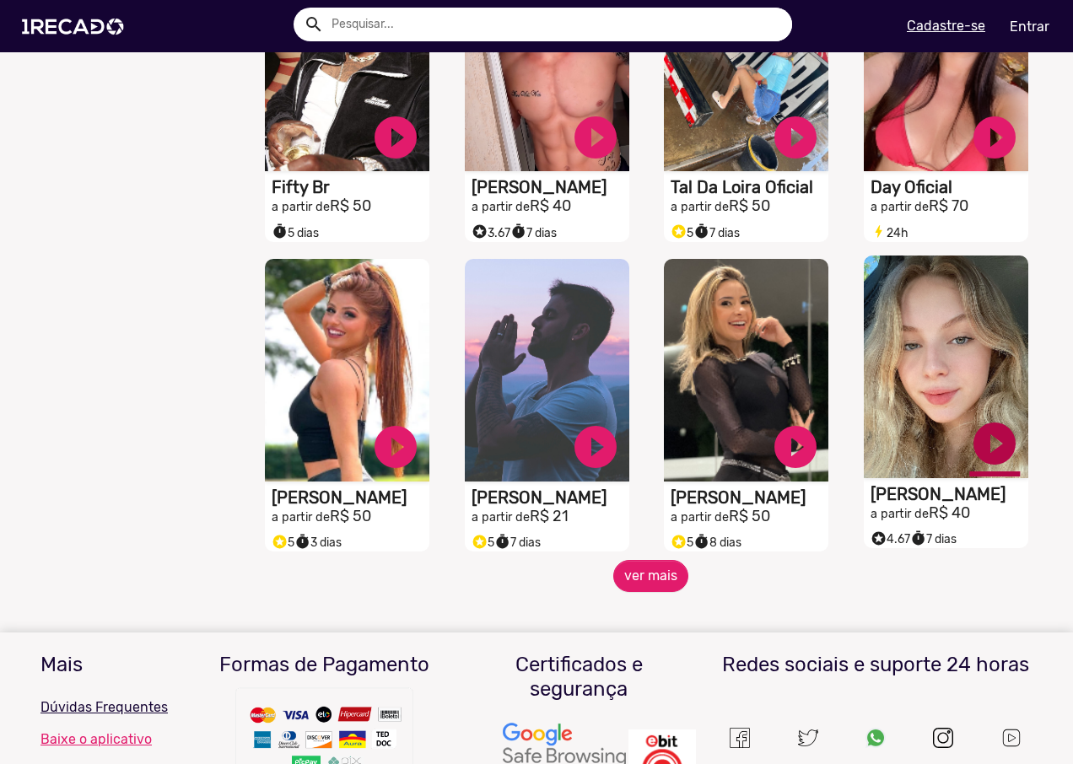
click at [1000, 458] on link "play_circle_filled" at bounding box center [994, 443] width 51 height 51
click at [663, 590] on button "ver mais" at bounding box center [650, 576] width 75 height 32
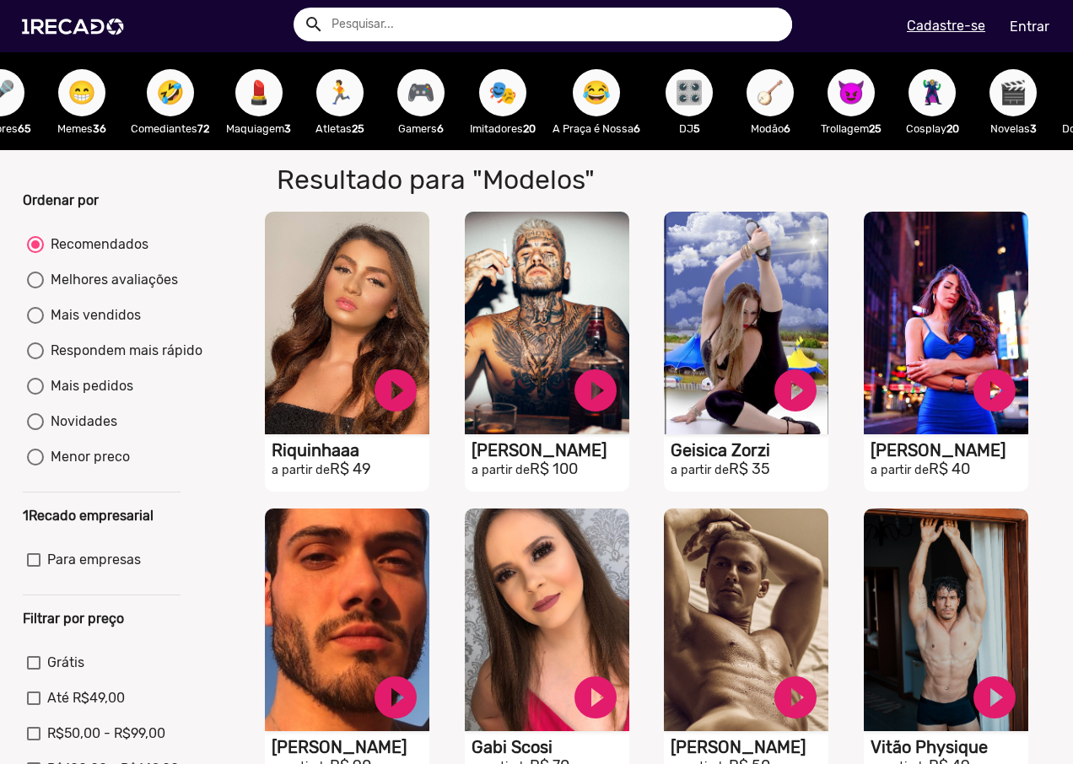
scroll to position [0, 348]
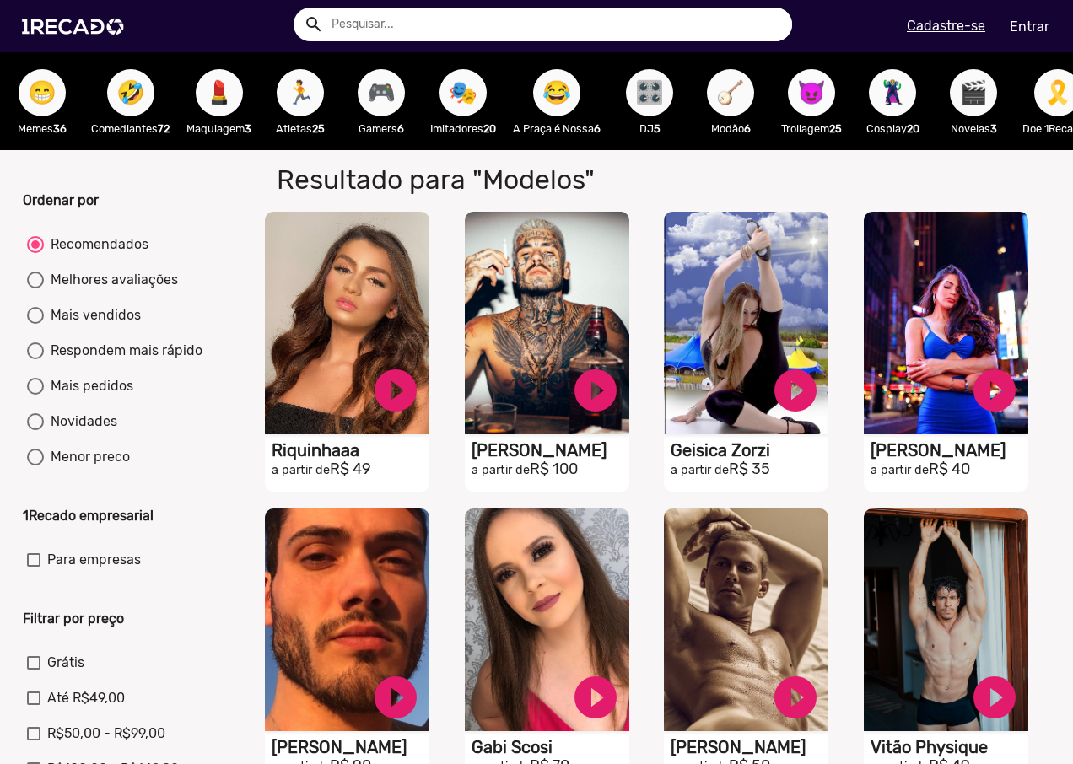
click at [813, 105] on span "😈" at bounding box center [811, 92] width 29 height 47
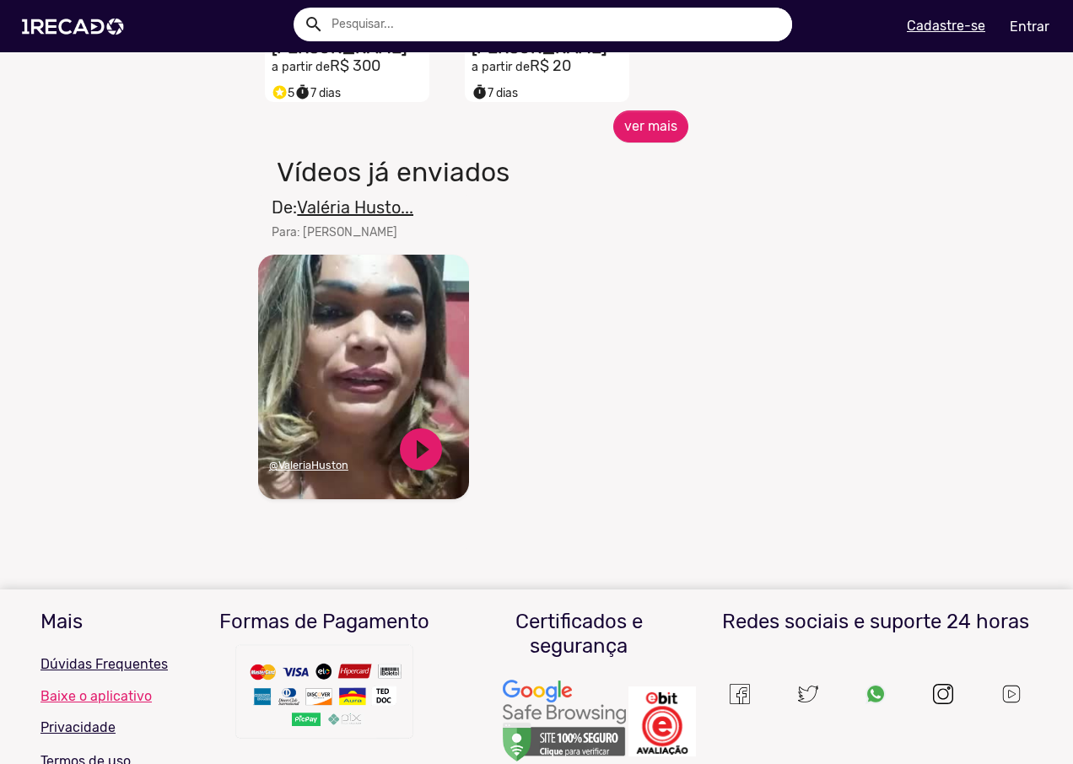
scroll to position [1012, 0]
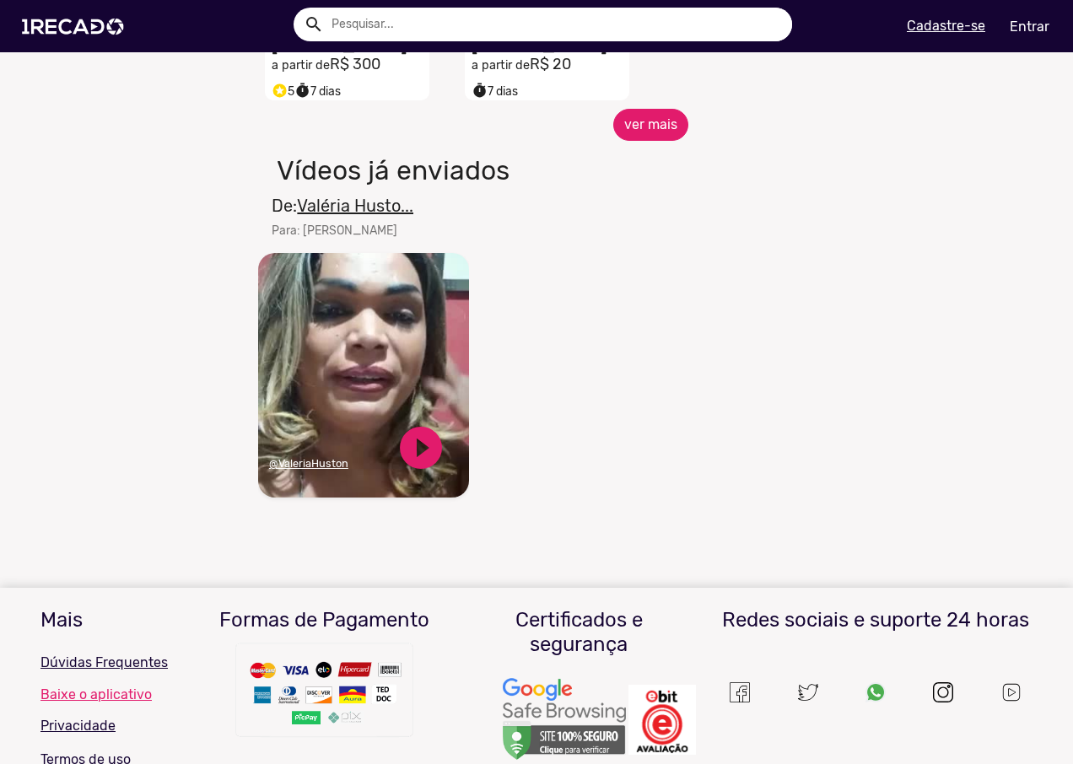
click at [653, 141] on button "ver mais" at bounding box center [650, 125] width 75 height 32
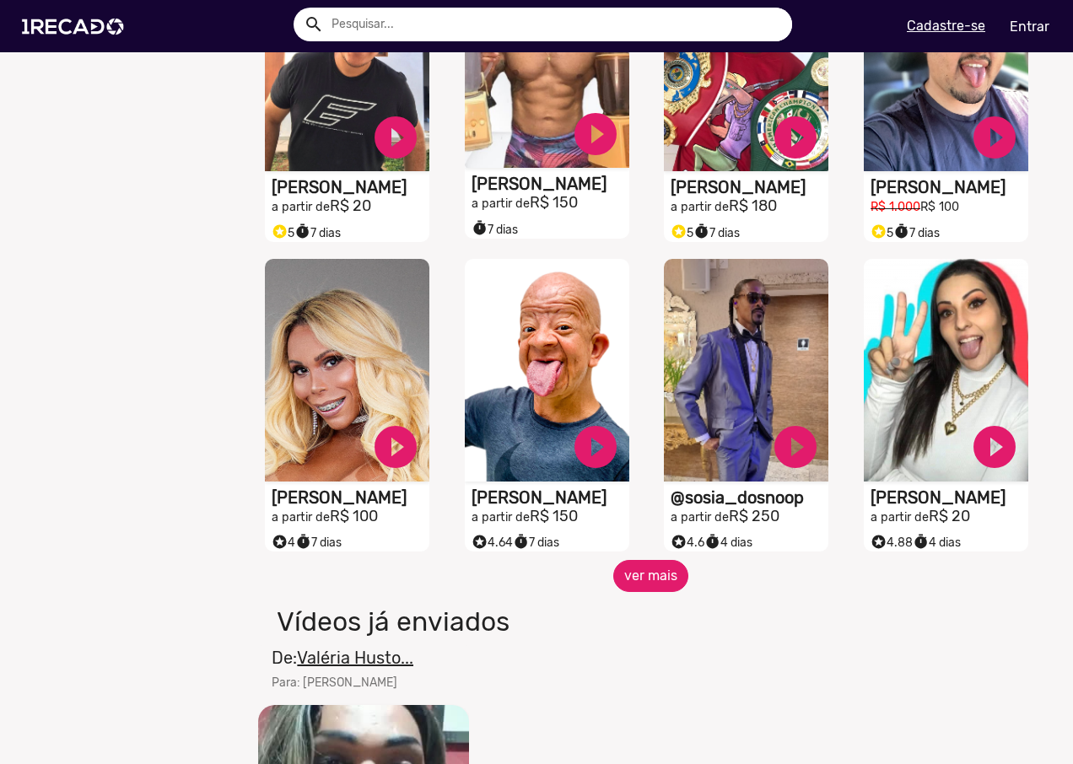
scroll to position [1434, 0]
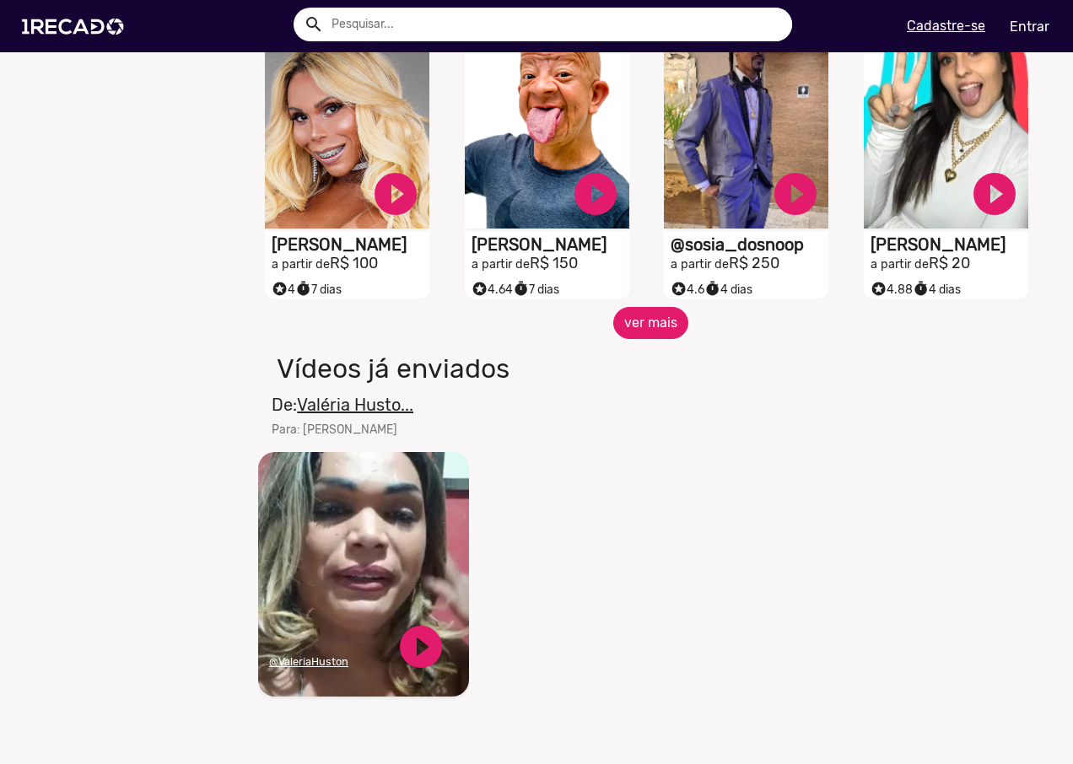
click at [652, 326] on button "ver mais" at bounding box center [650, 323] width 75 height 32
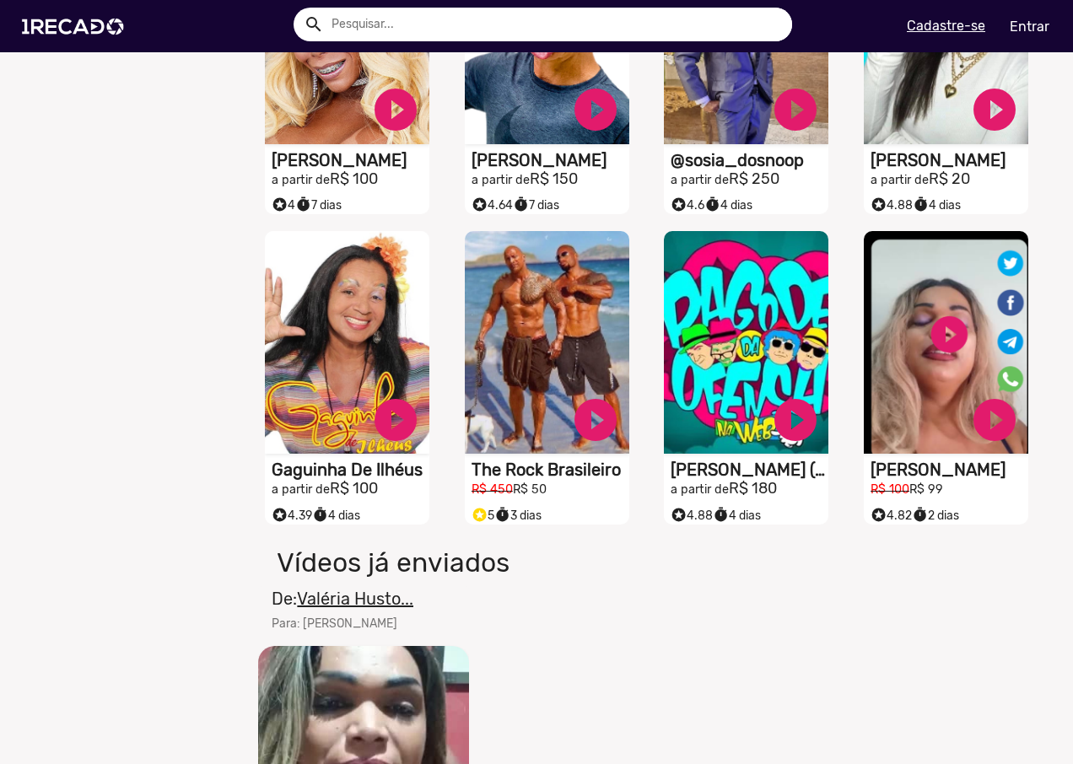
scroll to position [1771, 0]
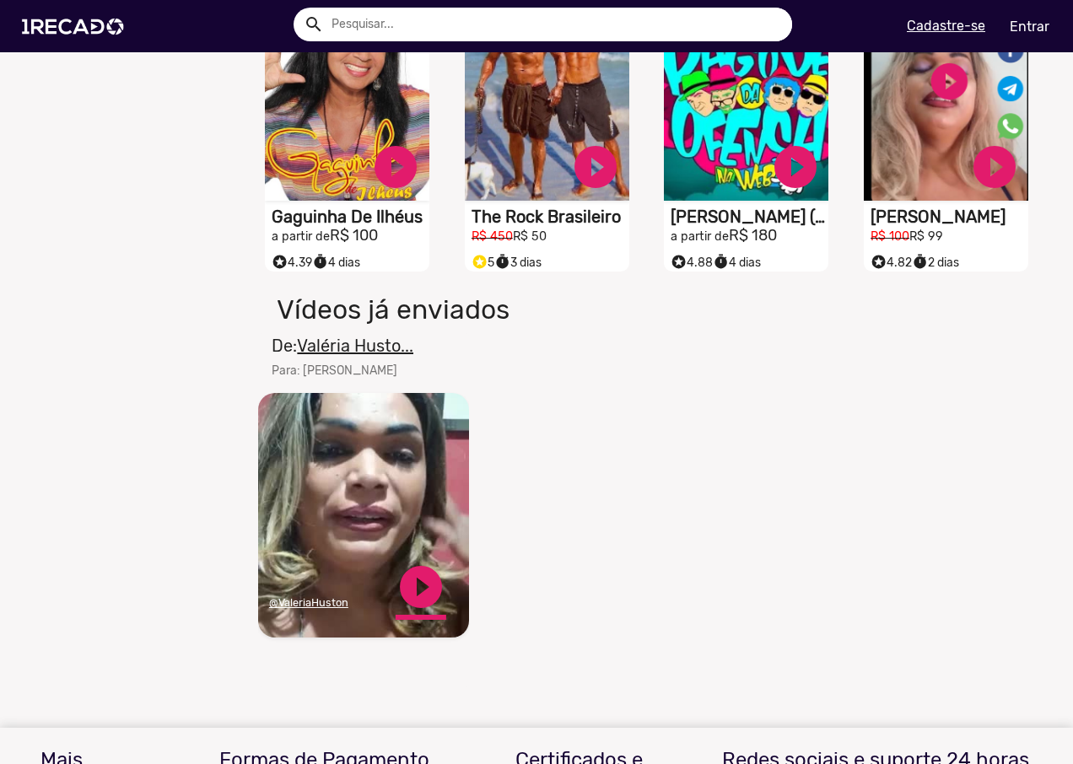
click at [428, 592] on link "play_circle_filled" at bounding box center [421, 587] width 51 height 51
click at [422, 595] on link "pause_circle" at bounding box center [421, 587] width 51 height 51
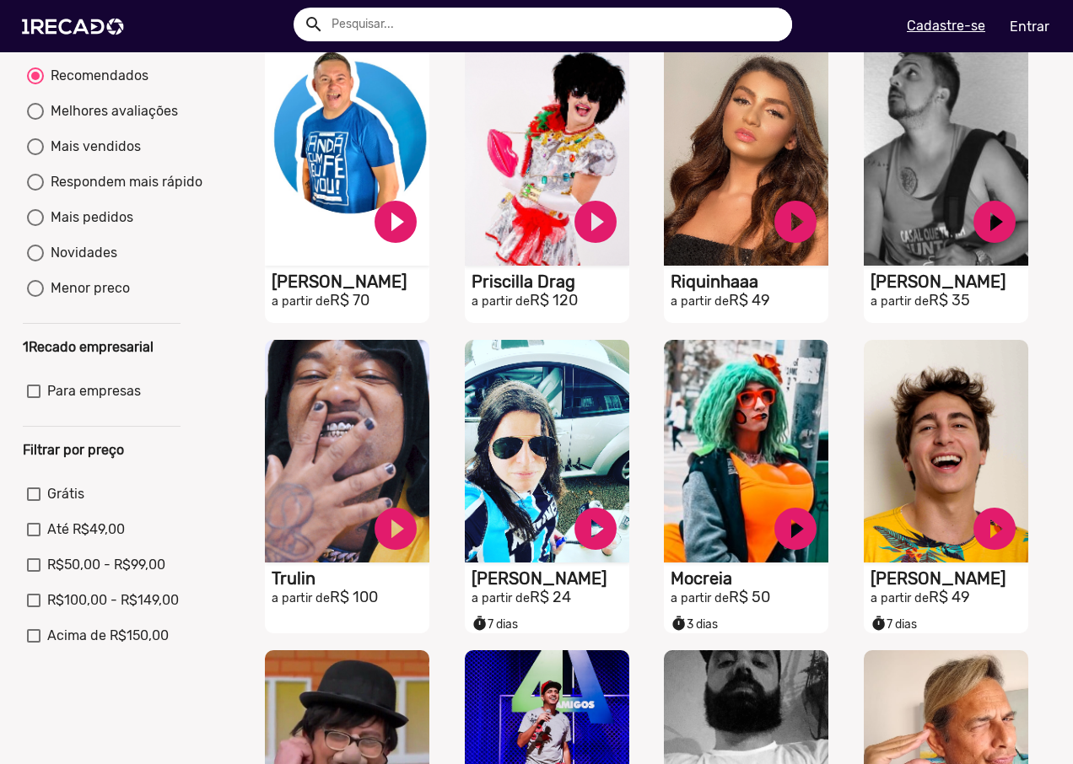
scroll to position [84, 0]
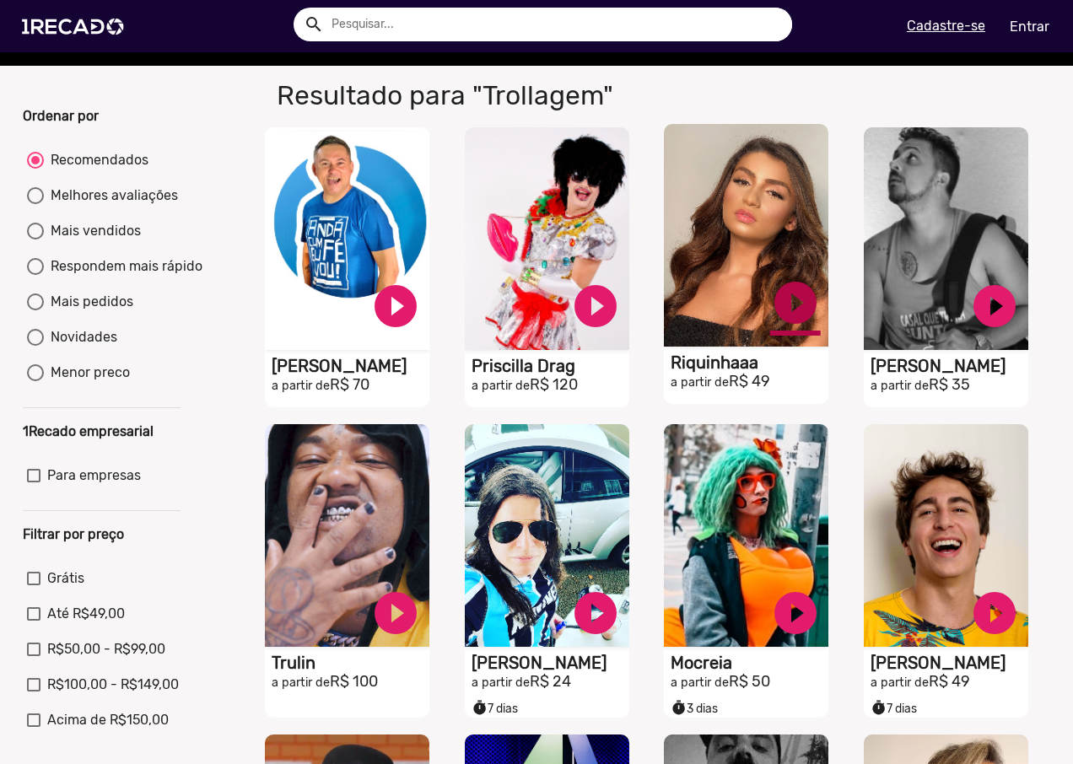
click at [782, 315] on link "play_circle_filled" at bounding box center [795, 302] width 51 height 51
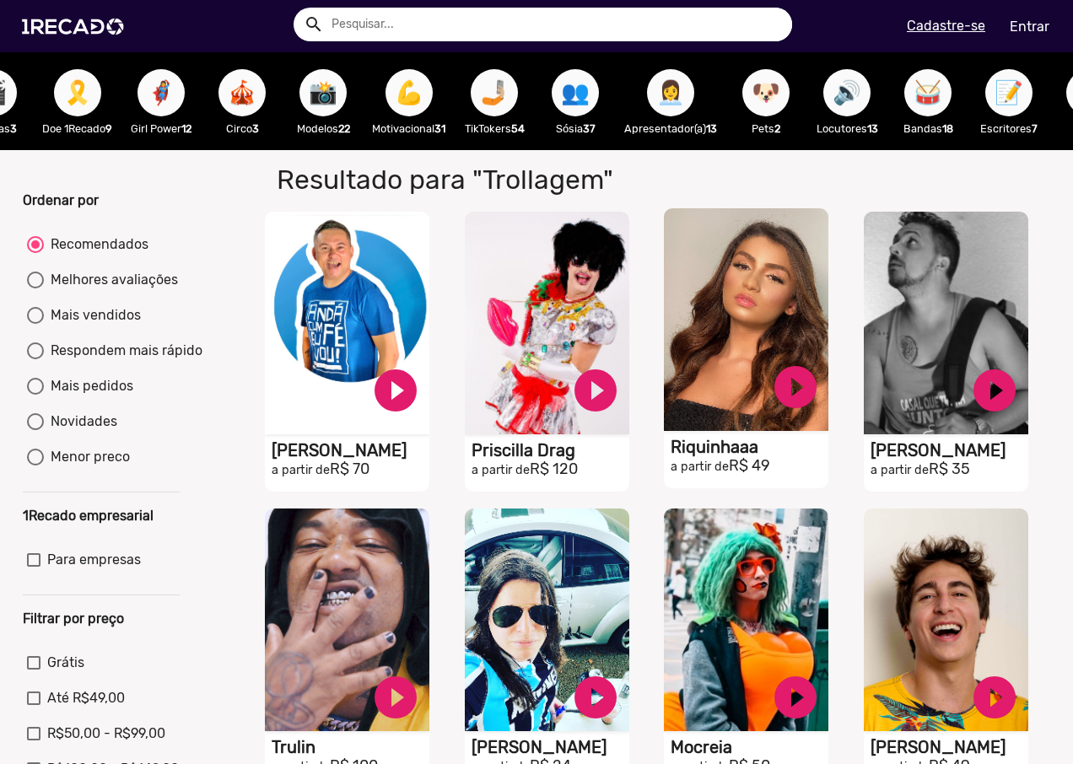
scroll to position [0, 1486]
